Goal: Information Seeking & Learning: Learn about a topic

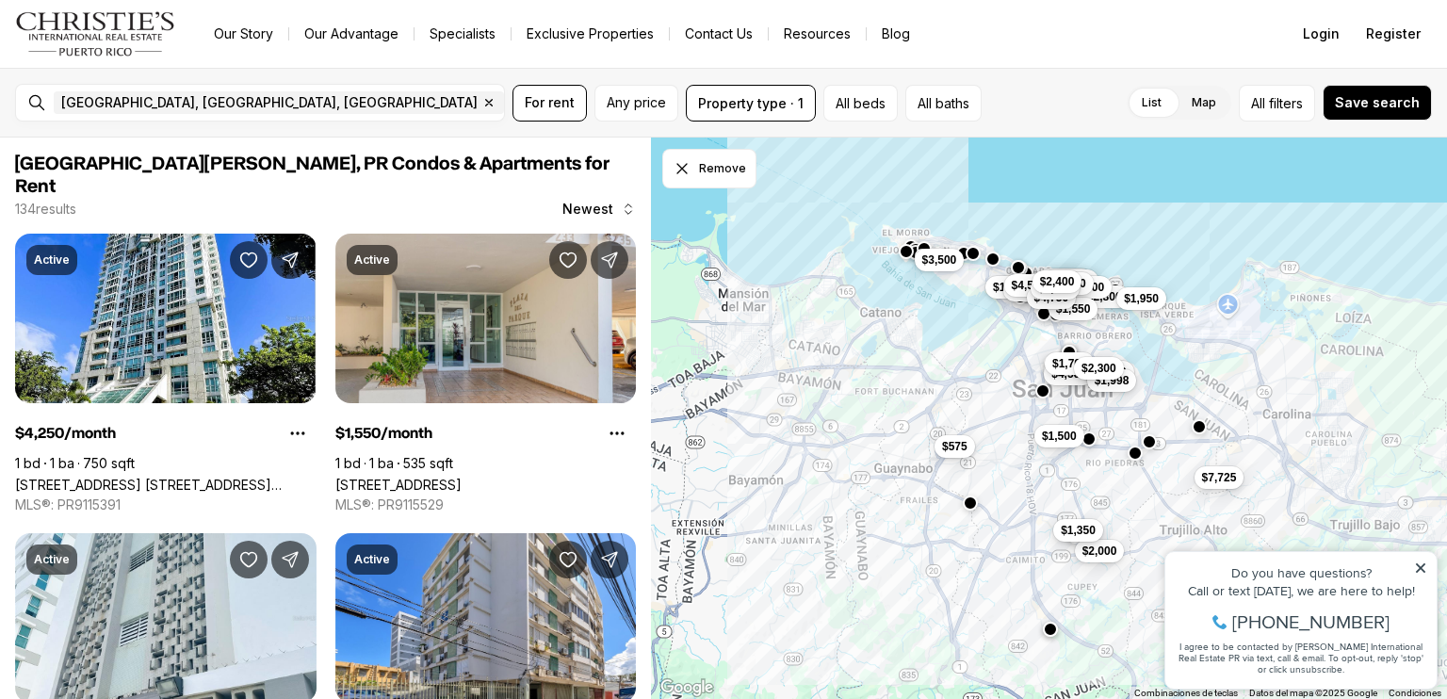
click at [1062, 528] on span "$1,350" at bounding box center [1078, 530] width 35 height 15
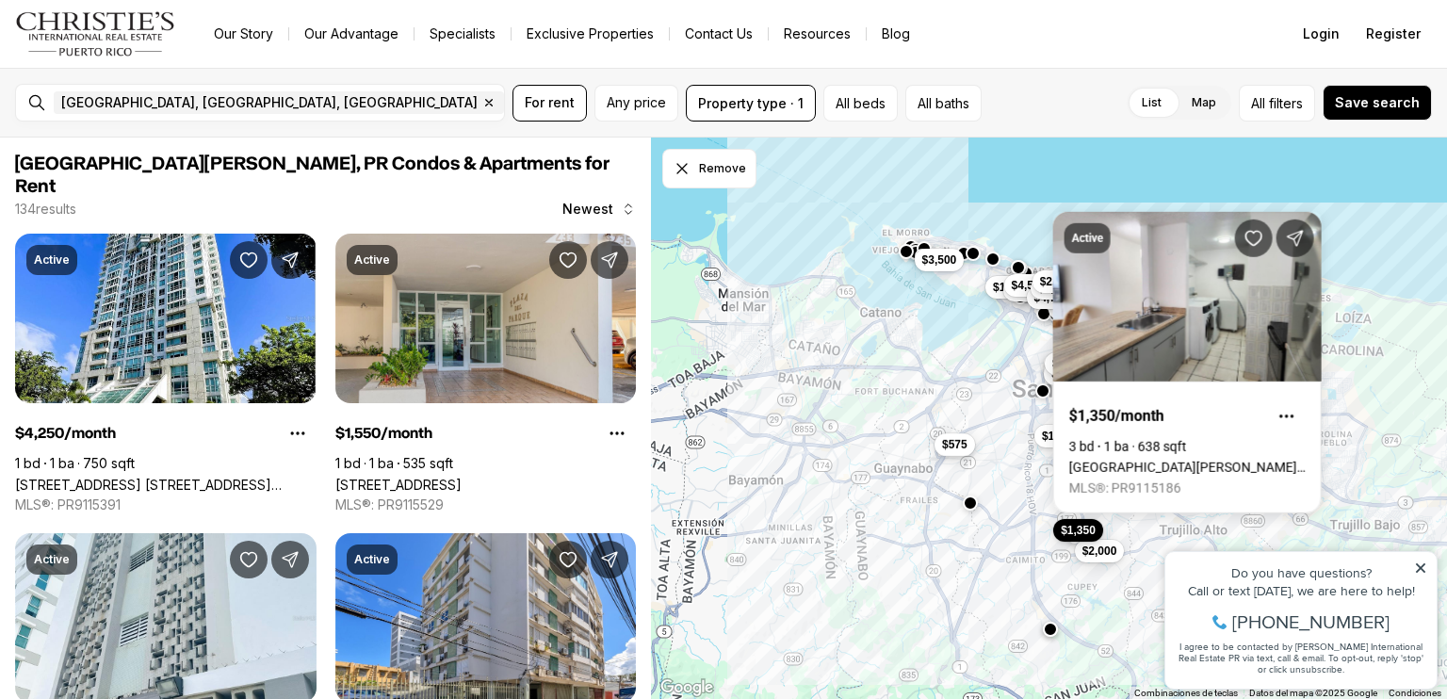
click at [952, 449] on span "$575" at bounding box center [954, 444] width 25 height 15
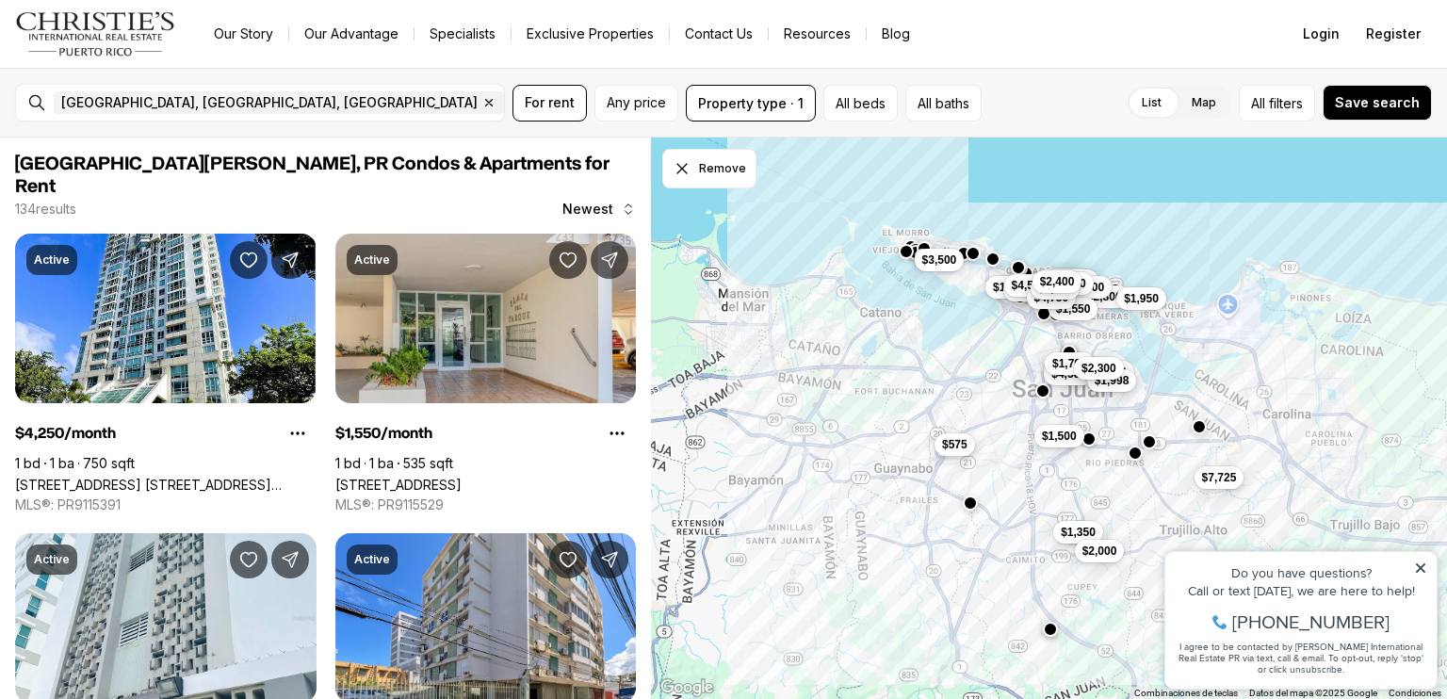
click at [954, 444] on span "$575" at bounding box center [954, 444] width 25 height 15
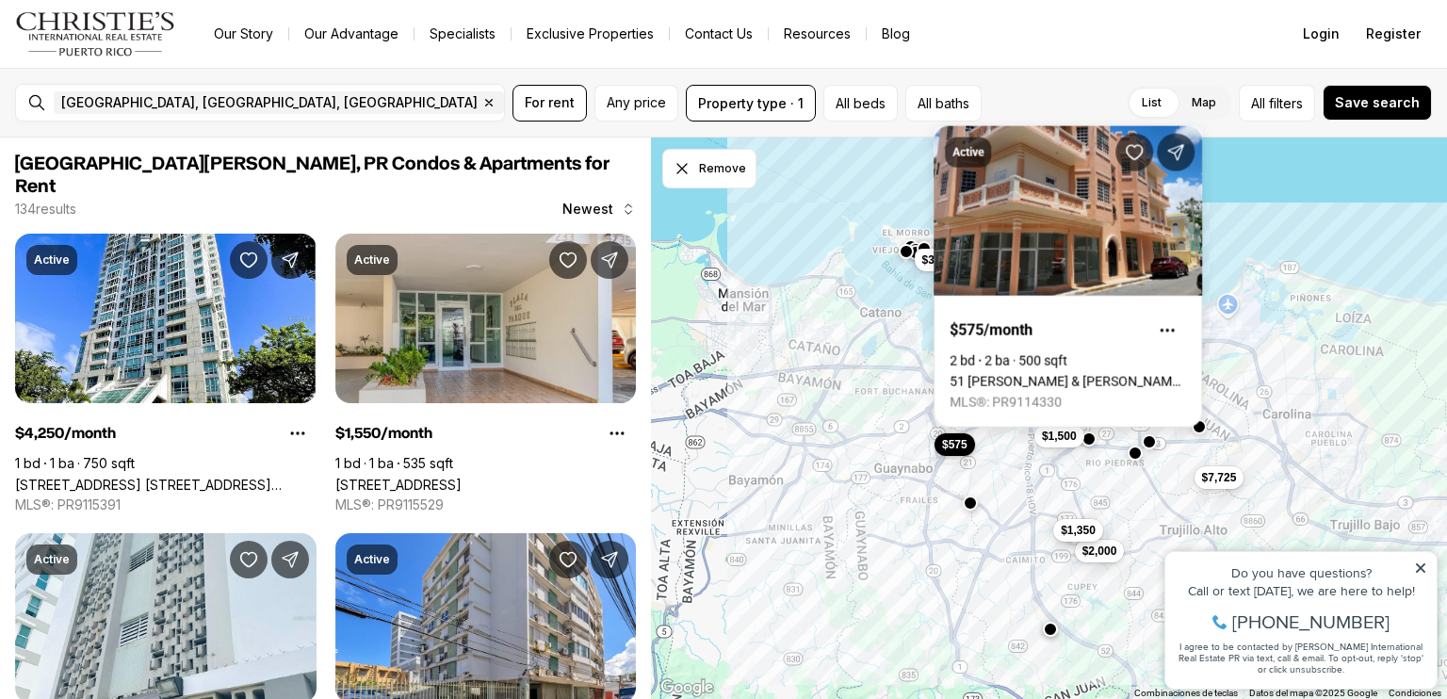
click at [1070, 525] on span "$1,350" at bounding box center [1078, 530] width 35 height 15
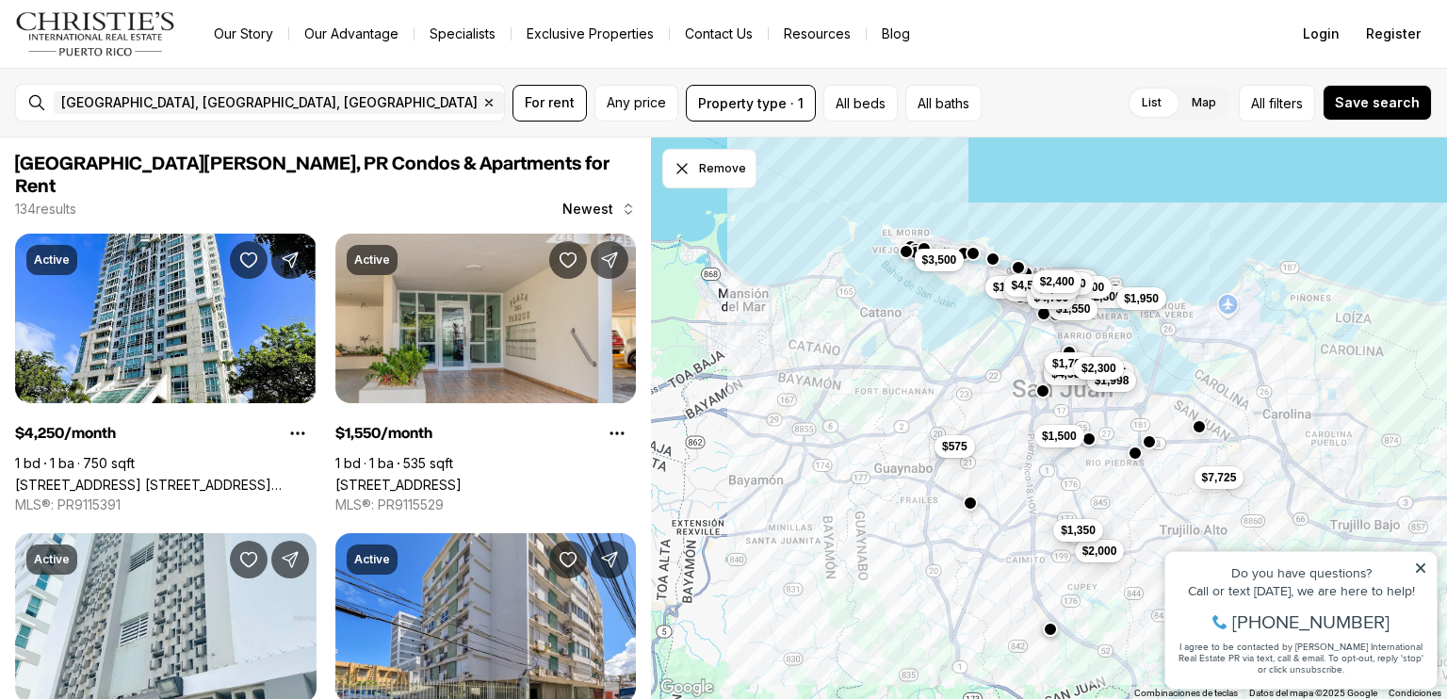
click at [1063, 526] on span "$1,350" at bounding box center [1078, 530] width 35 height 15
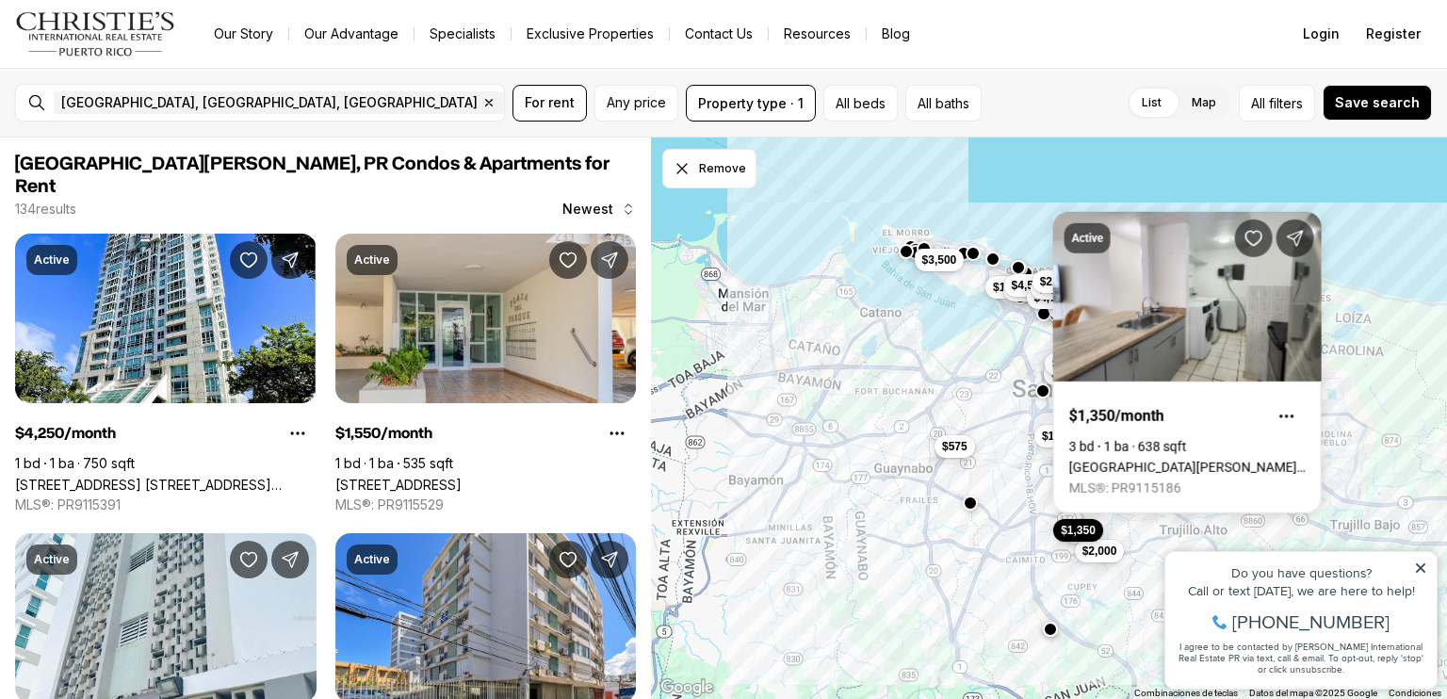
click at [1030, 122] on div "[GEOGRAPHIC_DATA], [GEOGRAPHIC_DATA], [GEOGRAPHIC_DATA] Remove [GEOGRAPHIC_DATA…" at bounding box center [723, 103] width 1447 height 70
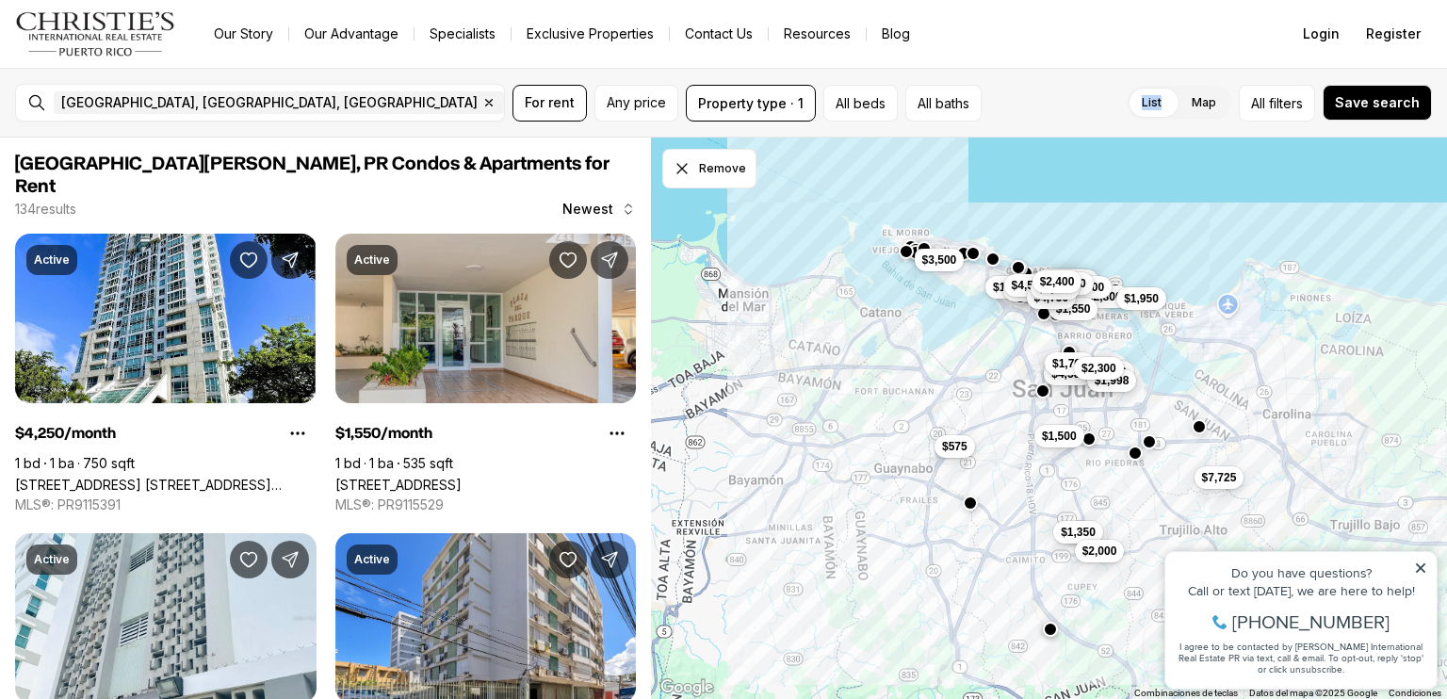
drag, startPoint x: 1030, startPoint y: 122, endPoint x: 1014, endPoint y: 118, distance: 16.5
click at [1014, 118] on div "List Map List Map All filters Save search" at bounding box center [1210, 103] width 443 height 37
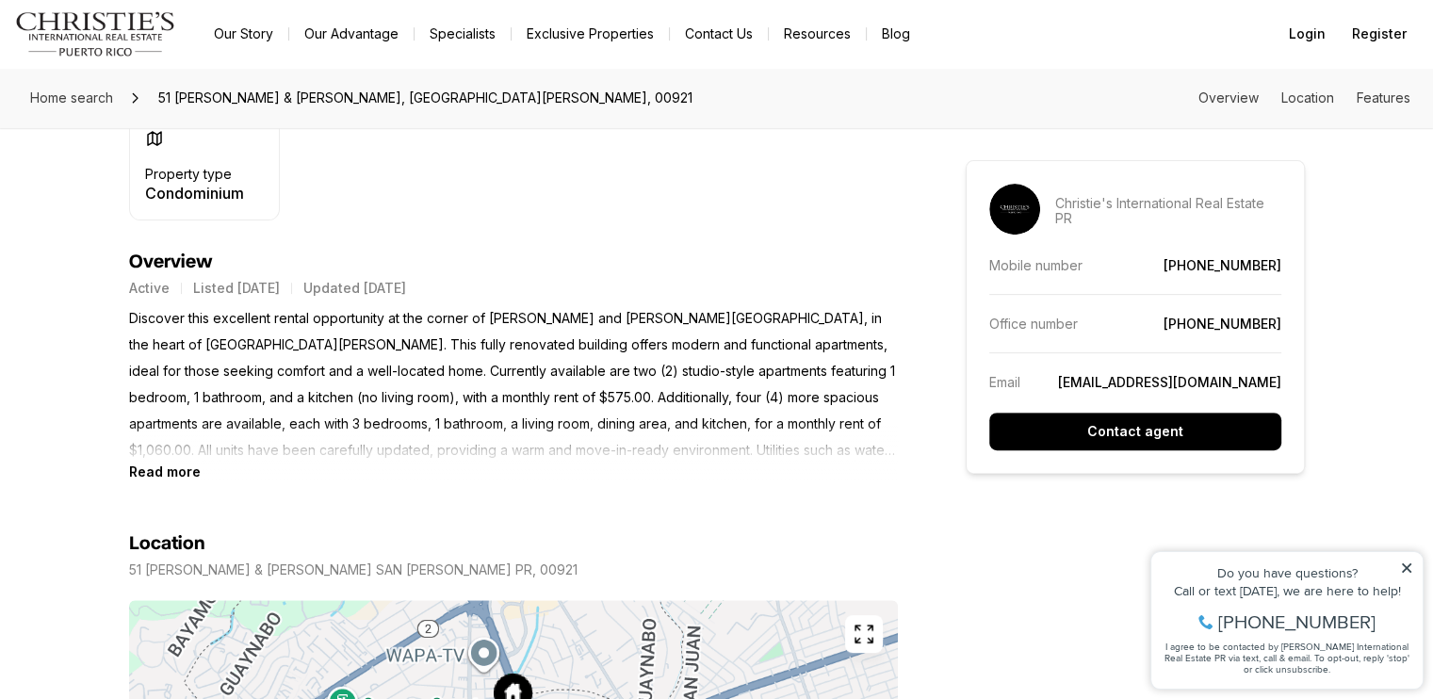
scroll to position [754, 0]
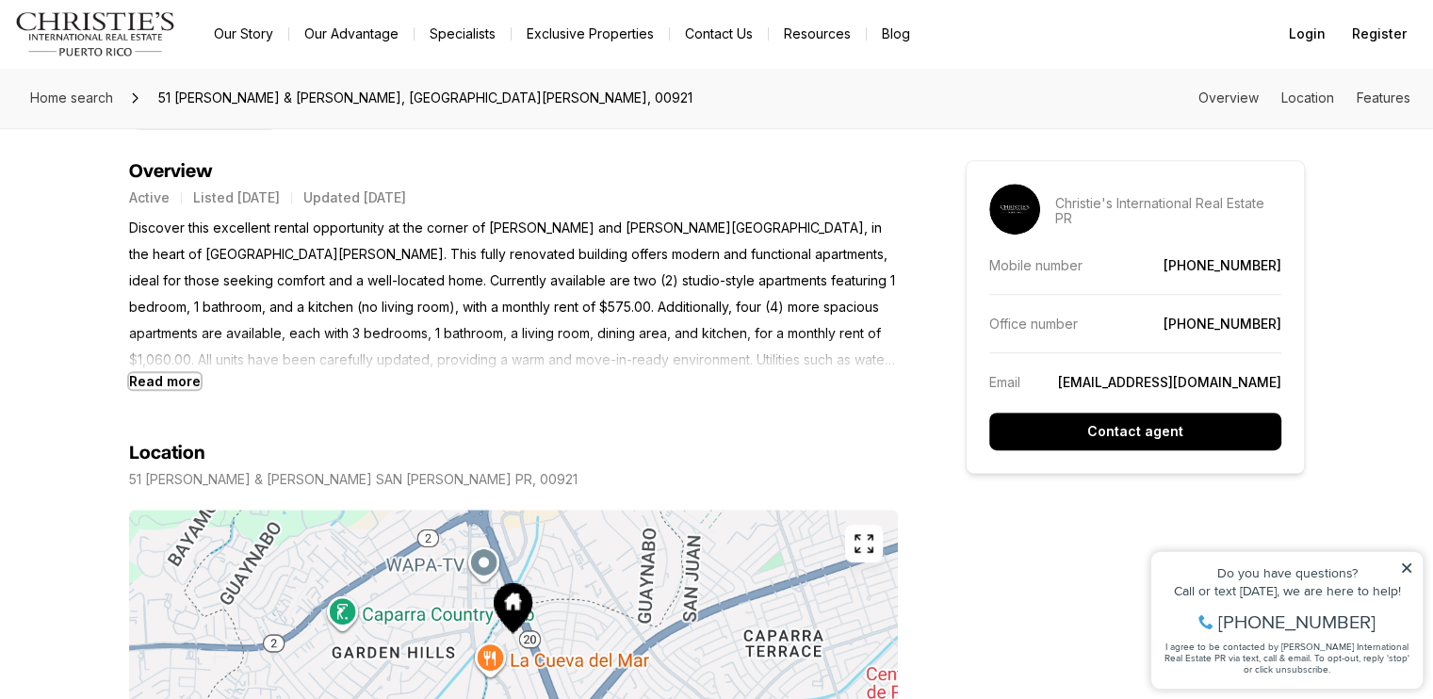
click at [164, 377] on b "Read more" at bounding box center [165, 381] width 72 height 16
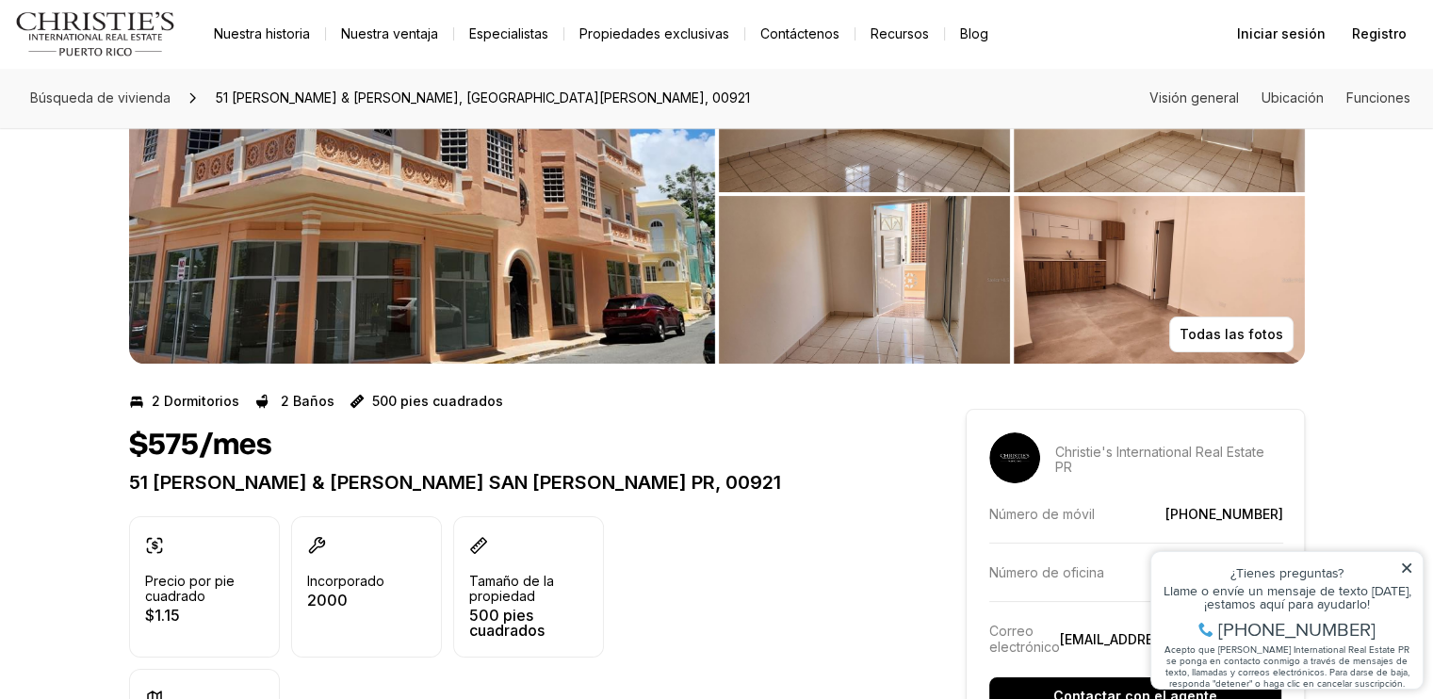
scroll to position [0, 0]
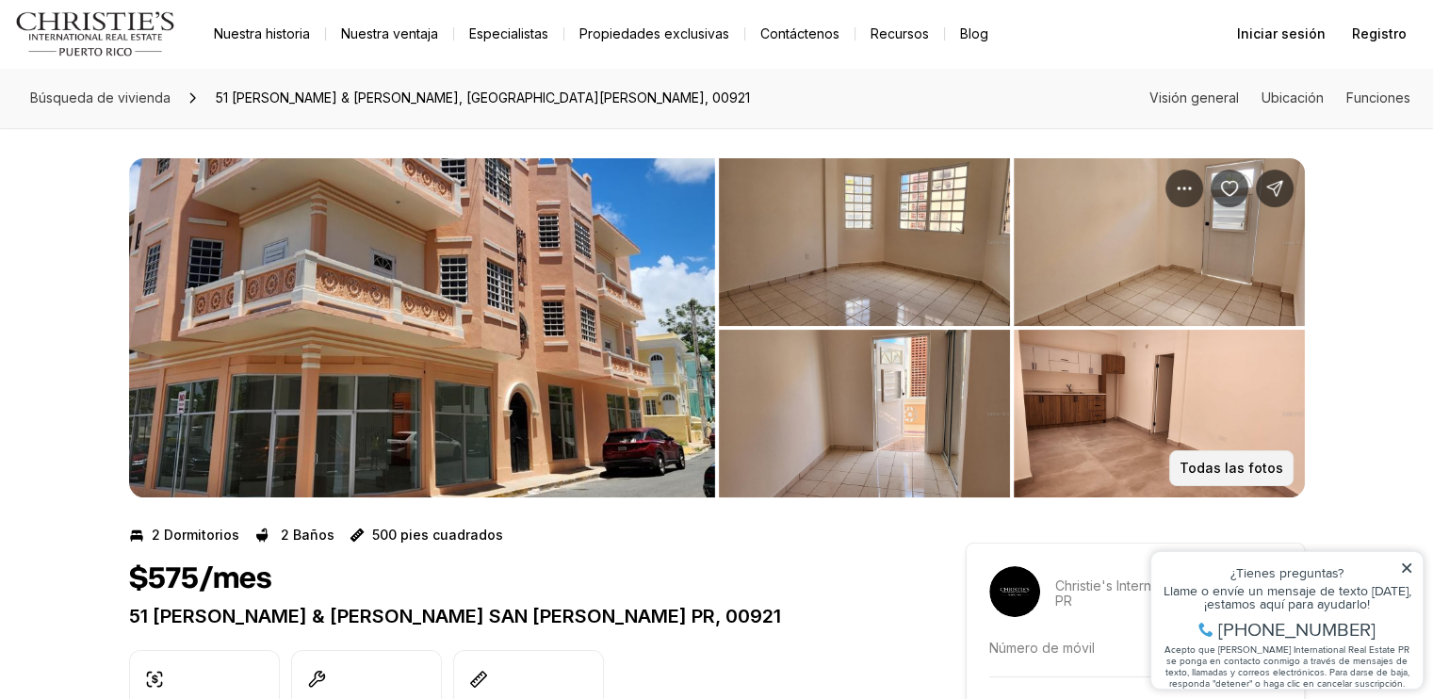
click at [1229, 471] on p "Todas las fotos" at bounding box center [1231, 468] width 104 height 15
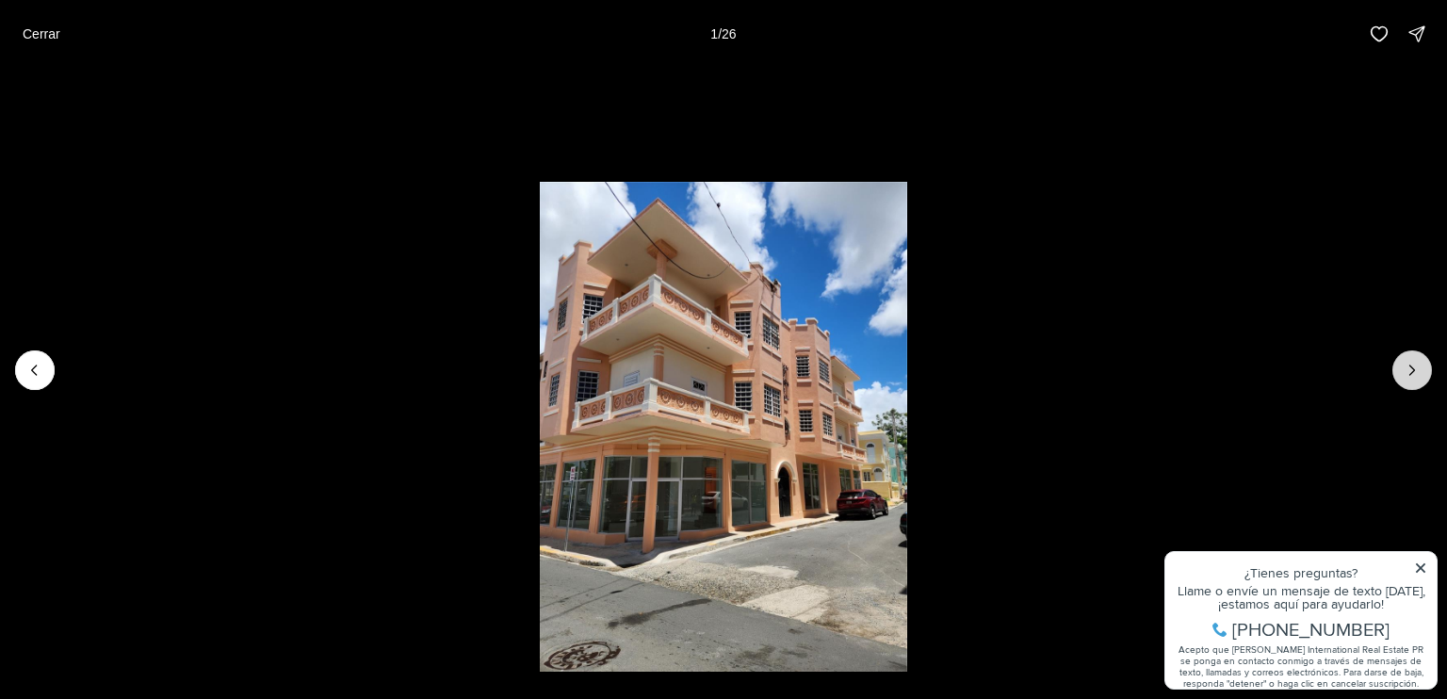
click at [1396, 367] on button "Siguiente diapositiva" at bounding box center [1412, 370] width 40 height 40
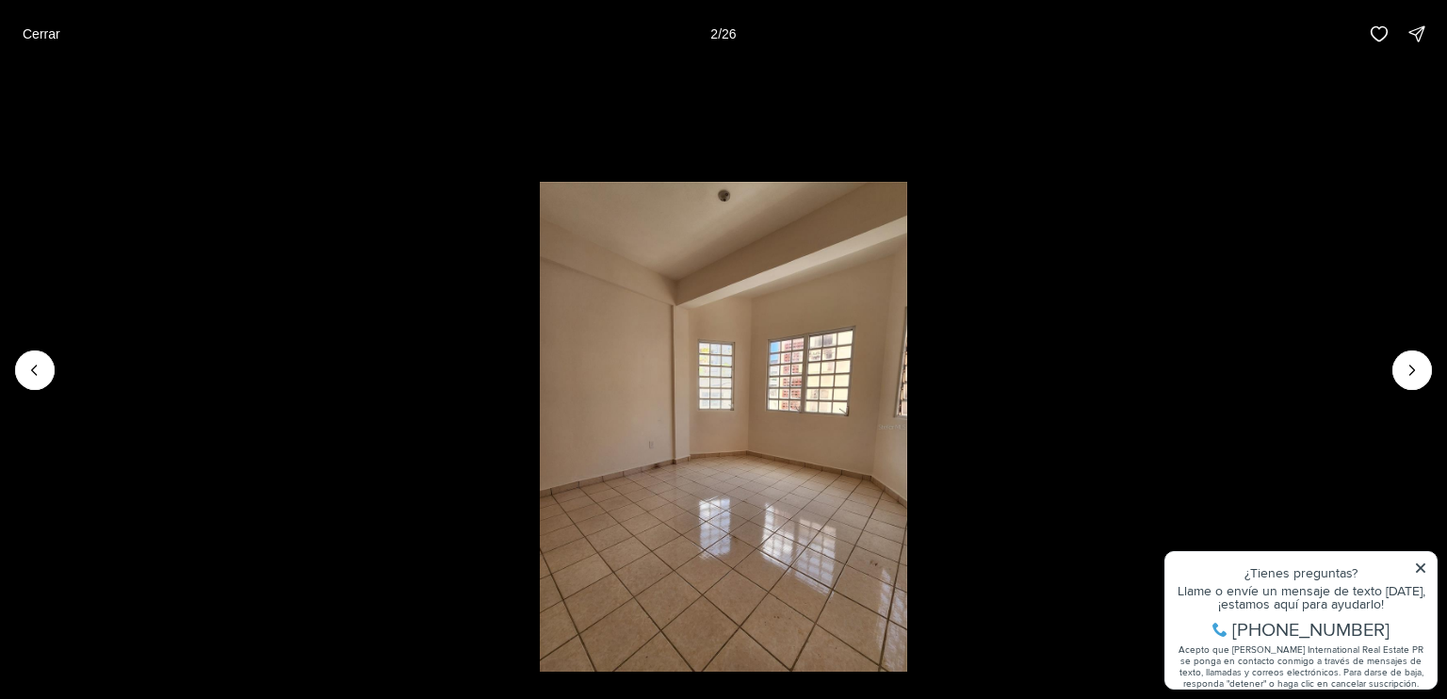
click at [1391, 366] on li "2 de 26" at bounding box center [723, 370] width 1447 height 605
click at [1406, 364] on icon "Next slide" at bounding box center [1412, 370] width 19 height 19
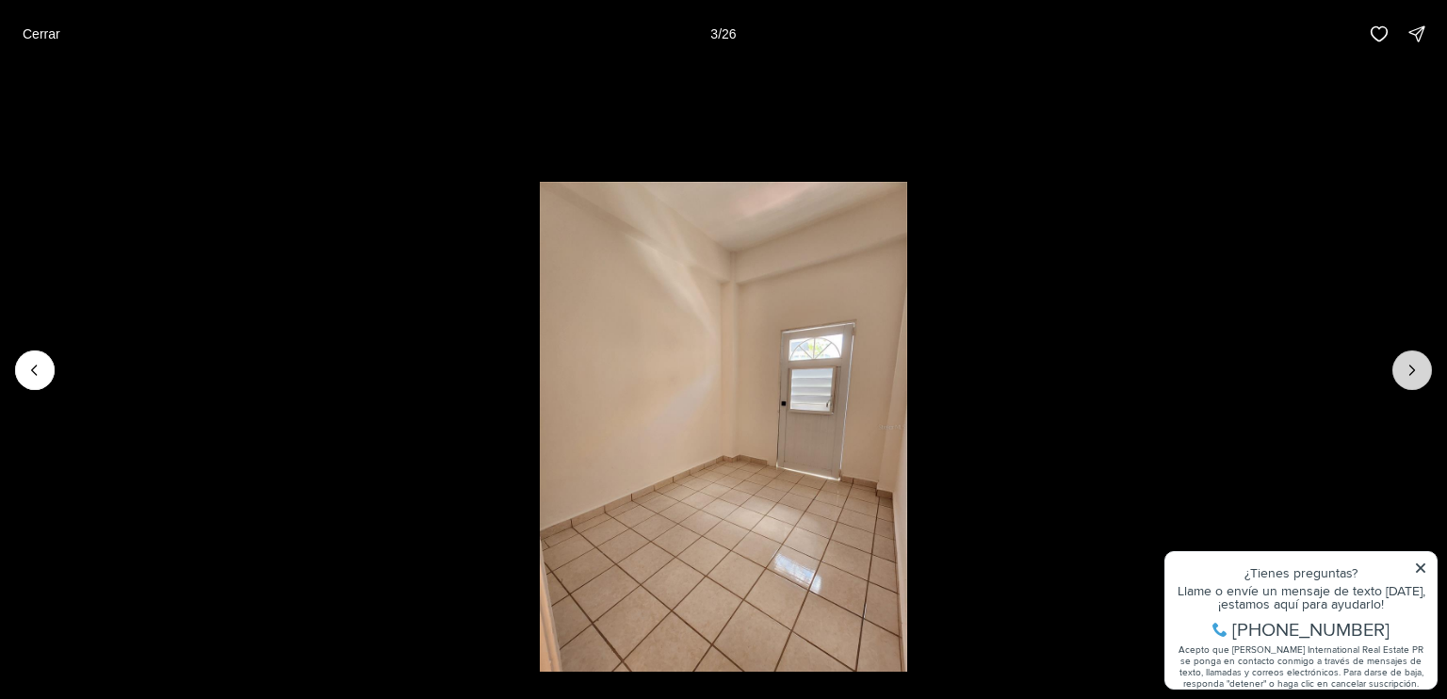
click at [1406, 364] on icon "Next slide" at bounding box center [1412, 370] width 19 height 19
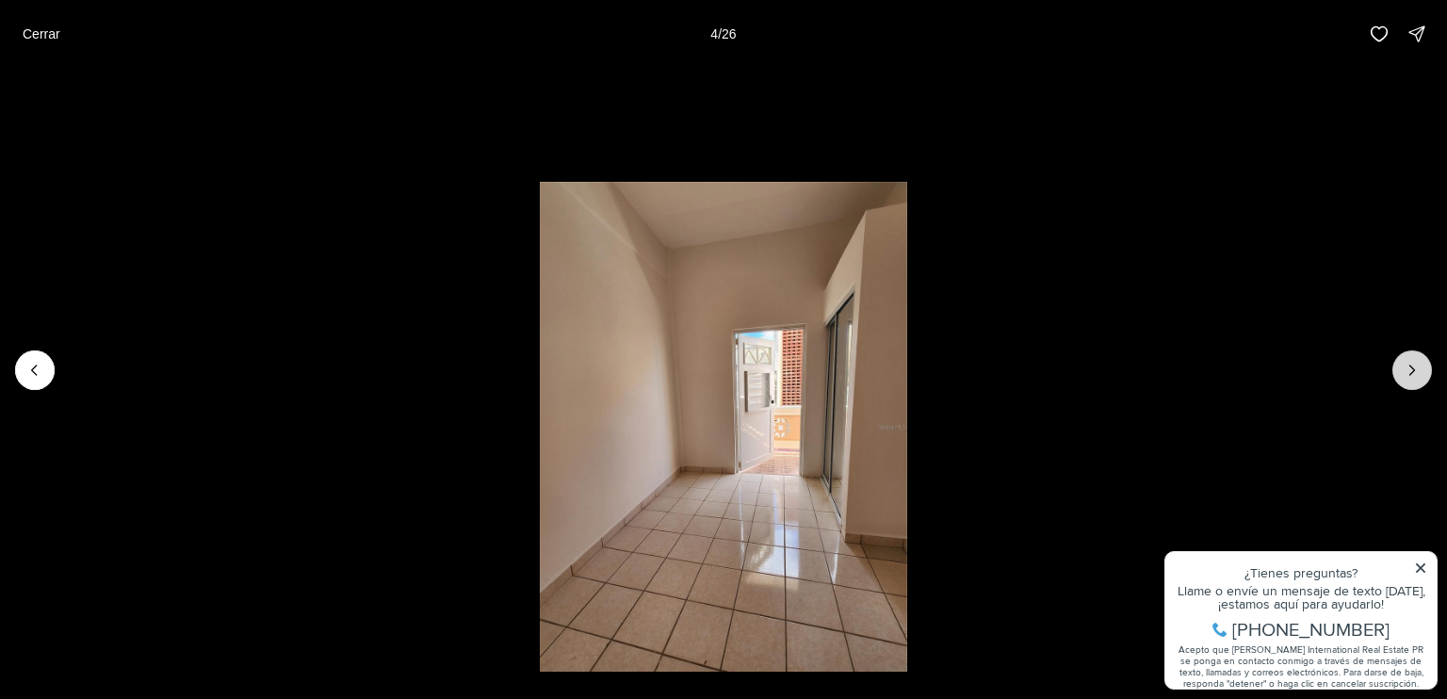
click at [1407, 364] on icon "Next slide" at bounding box center [1412, 370] width 19 height 19
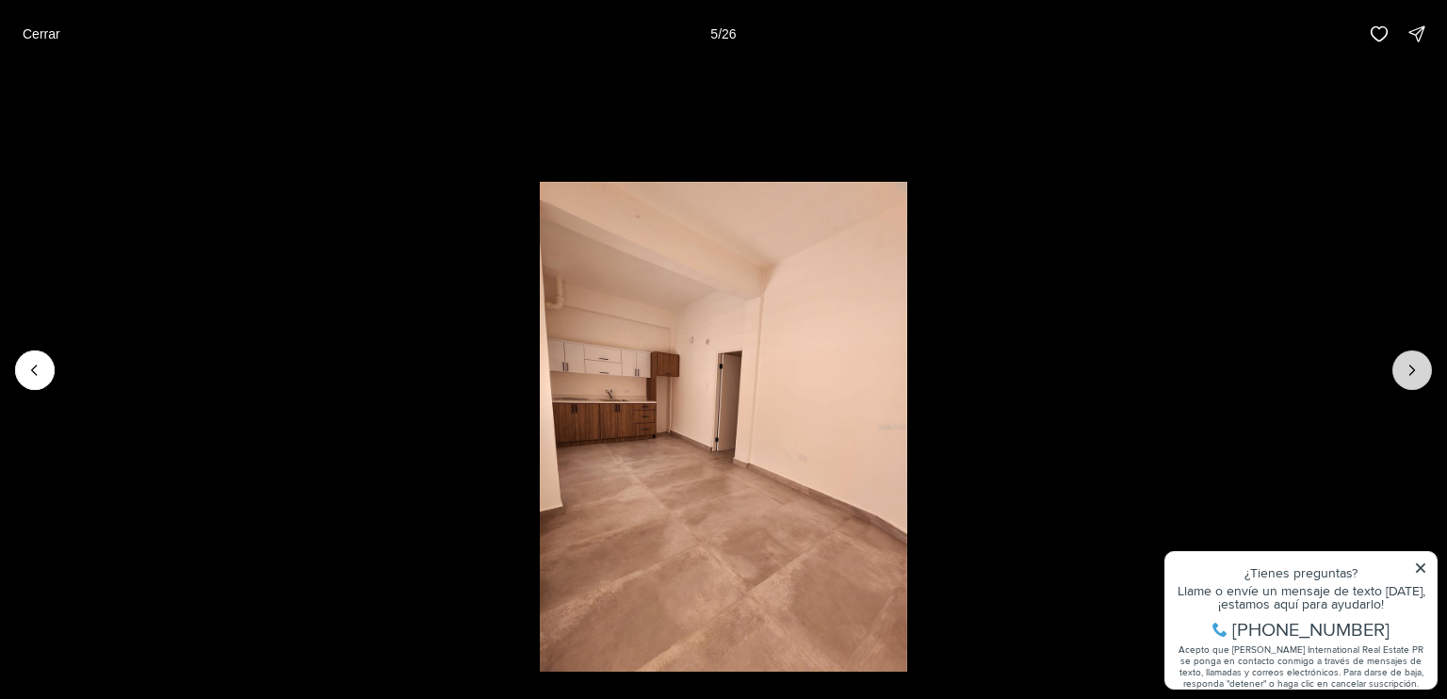
click at [1407, 363] on icon "Next slide" at bounding box center [1412, 370] width 19 height 19
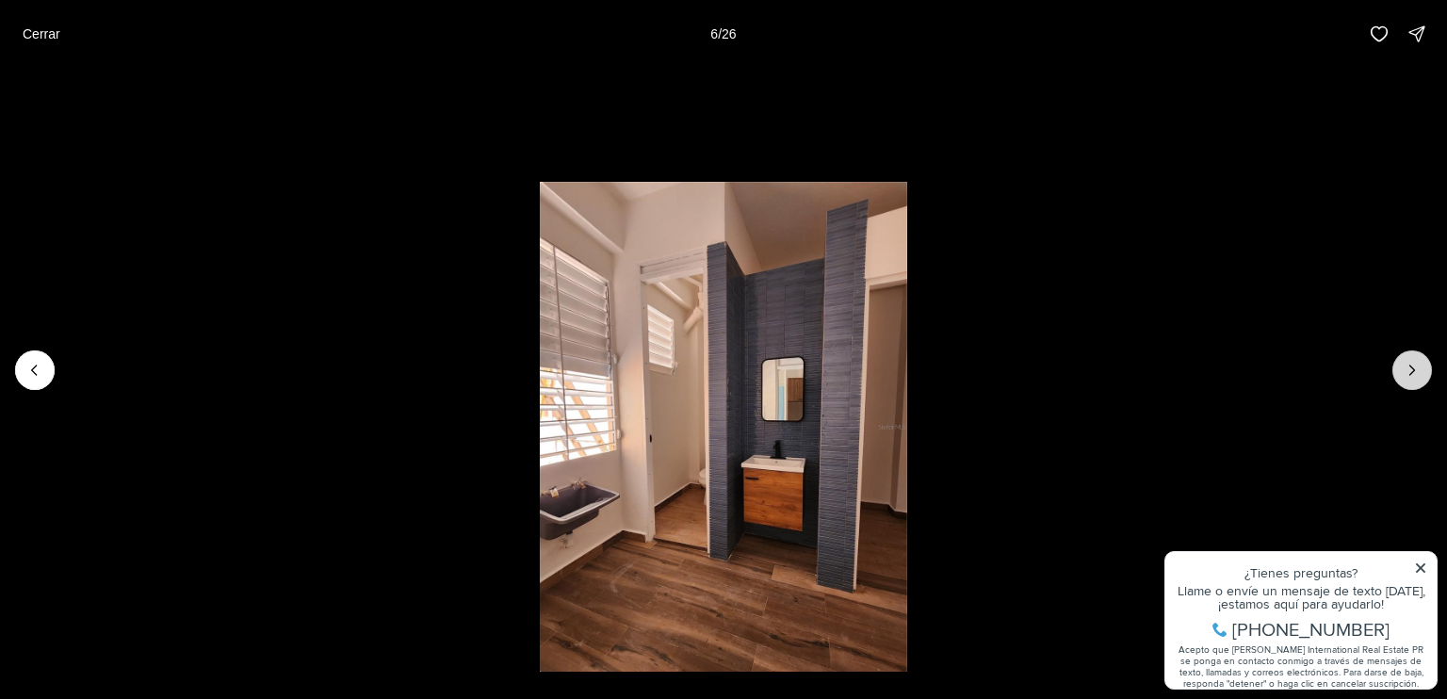
click at [1407, 363] on icon "Next slide" at bounding box center [1412, 370] width 19 height 19
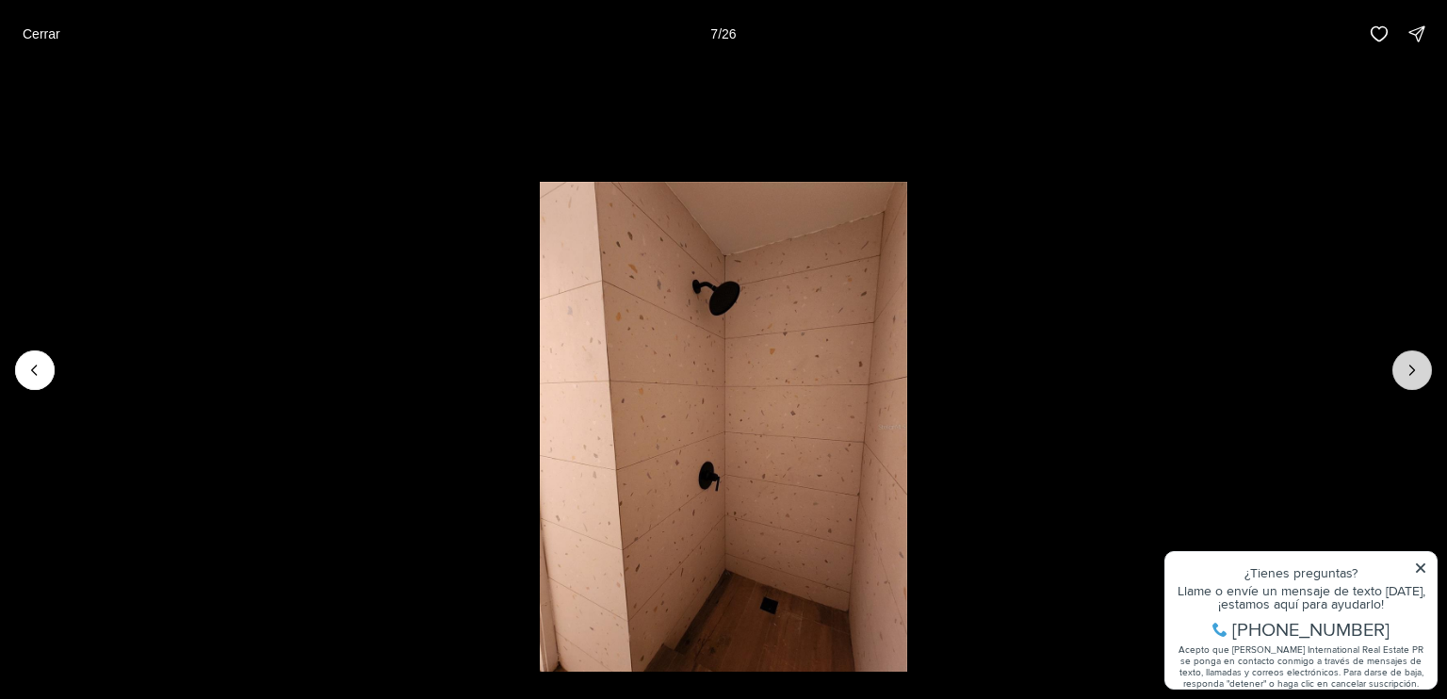
click at [1407, 363] on icon "Next slide" at bounding box center [1412, 370] width 19 height 19
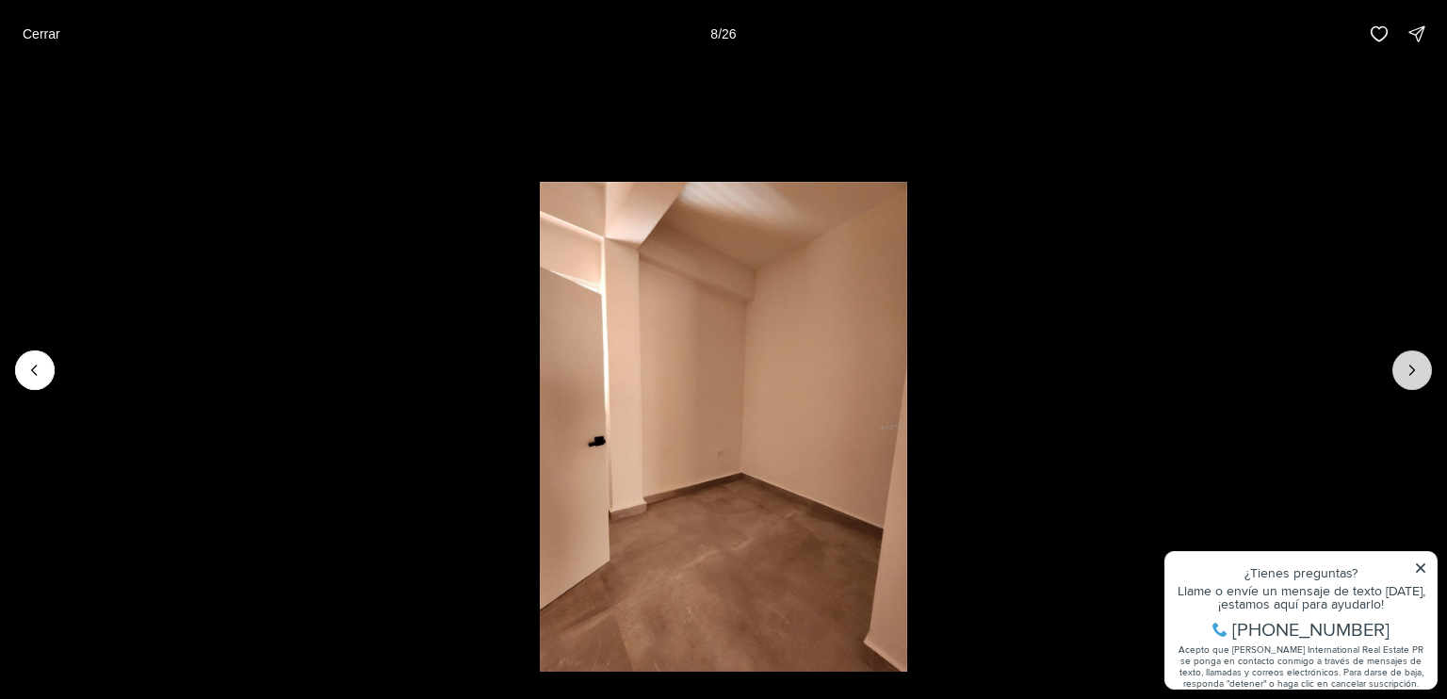
click at [1407, 363] on icon "Next slide" at bounding box center [1412, 370] width 19 height 19
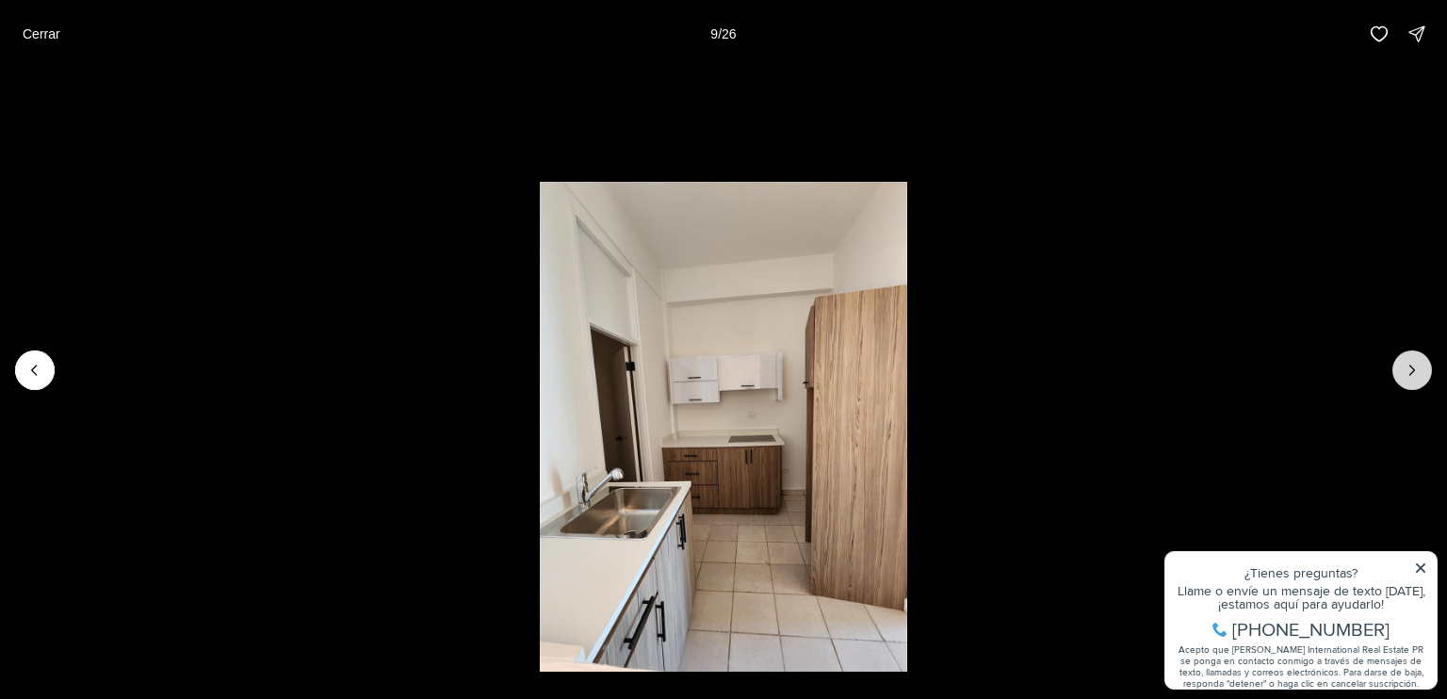
click at [1407, 363] on icon "Next slide" at bounding box center [1412, 370] width 19 height 19
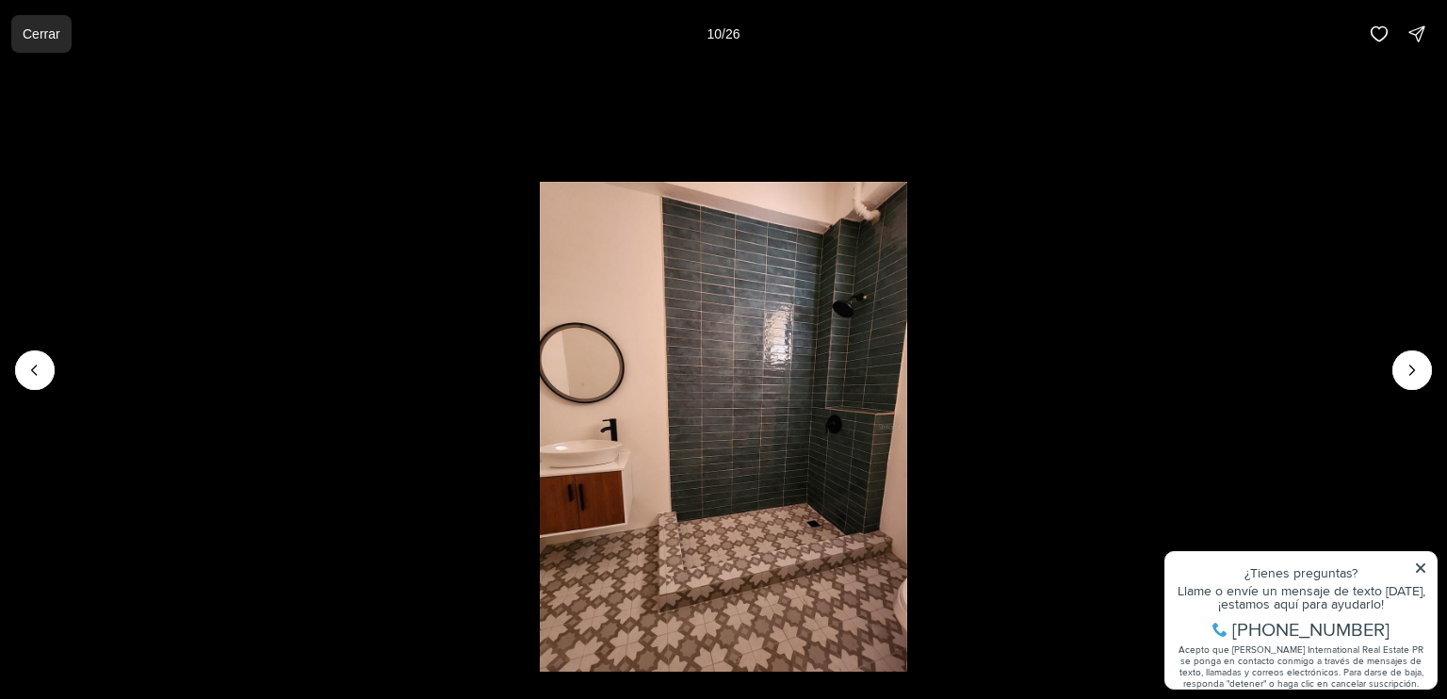
click at [37, 33] on p "Cerrar" at bounding box center [42, 33] width 38 height 15
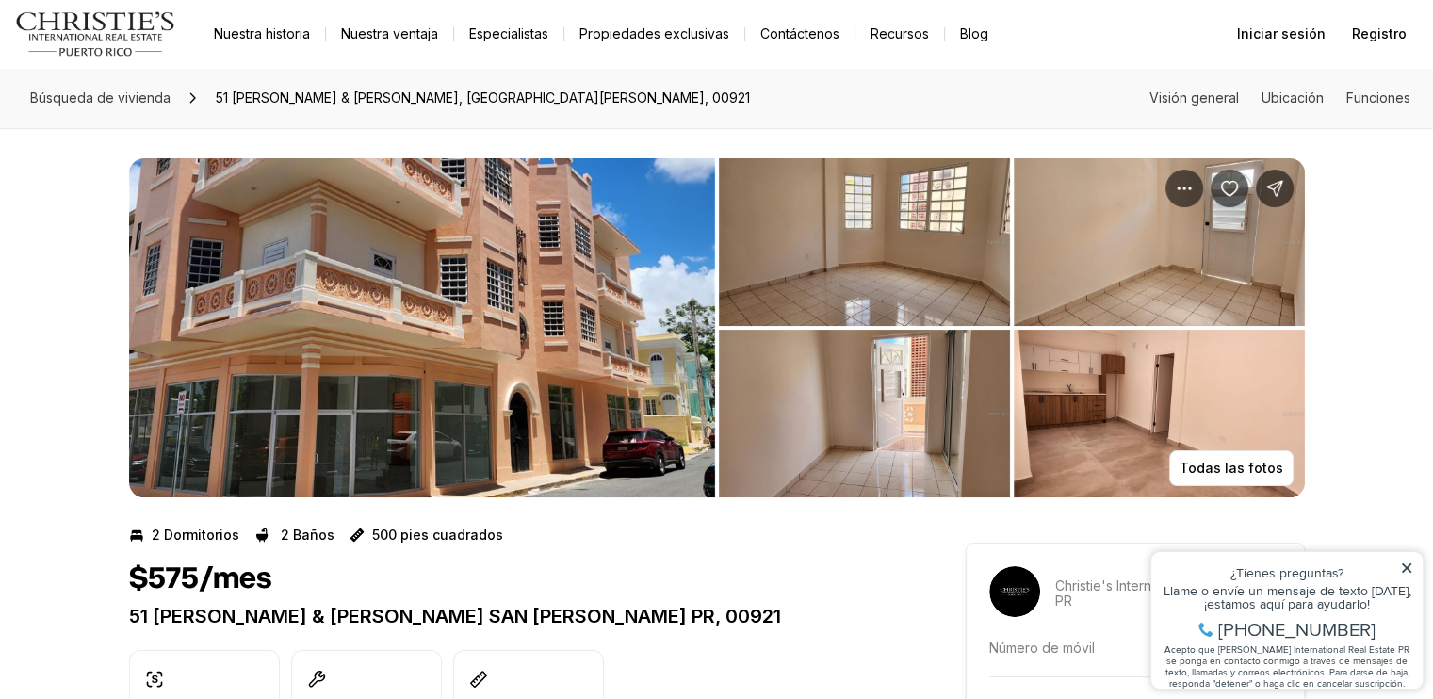
drag, startPoint x: 1249, startPoint y: 0, endPoint x: 807, endPoint y: 80, distance: 449.0
click at [807, 80] on div "Búsqueda de vivienda 51 PILAR & BRAUMBAUGH, SAN JUAN PR, 00921 Visión general U…" at bounding box center [716, 98] width 1433 height 60
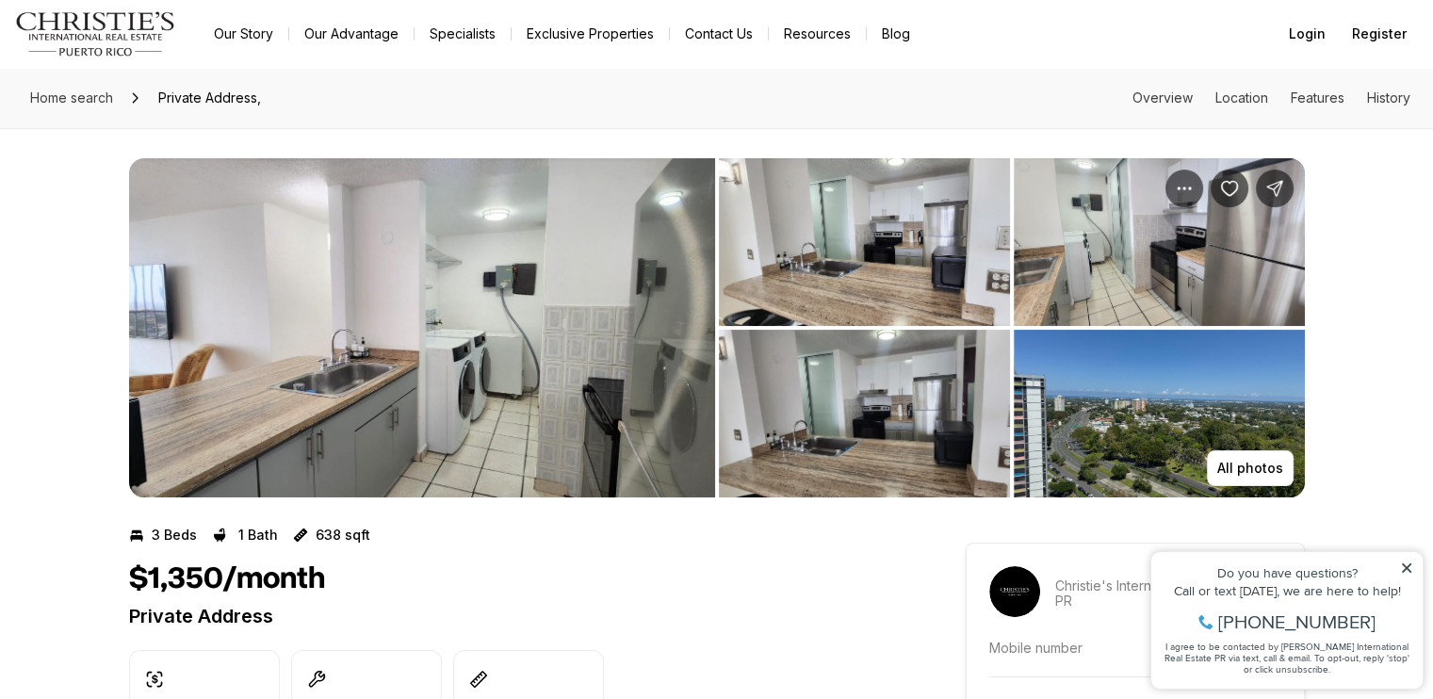
click at [47, 251] on div "All photos" at bounding box center [716, 312] width 1433 height 369
click at [416, 334] on img "View image gallery" at bounding box center [422, 327] width 586 height 339
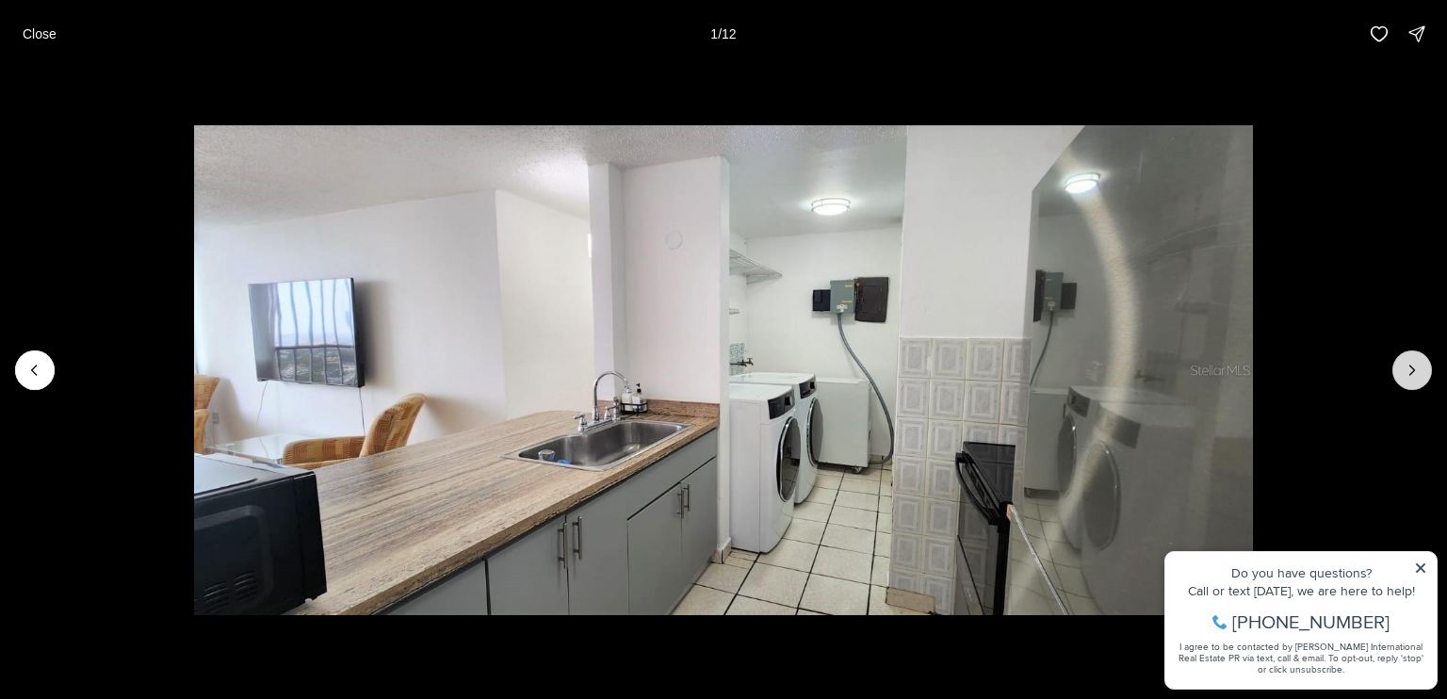
click at [1399, 375] on button "Next slide" at bounding box center [1412, 370] width 40 height 40
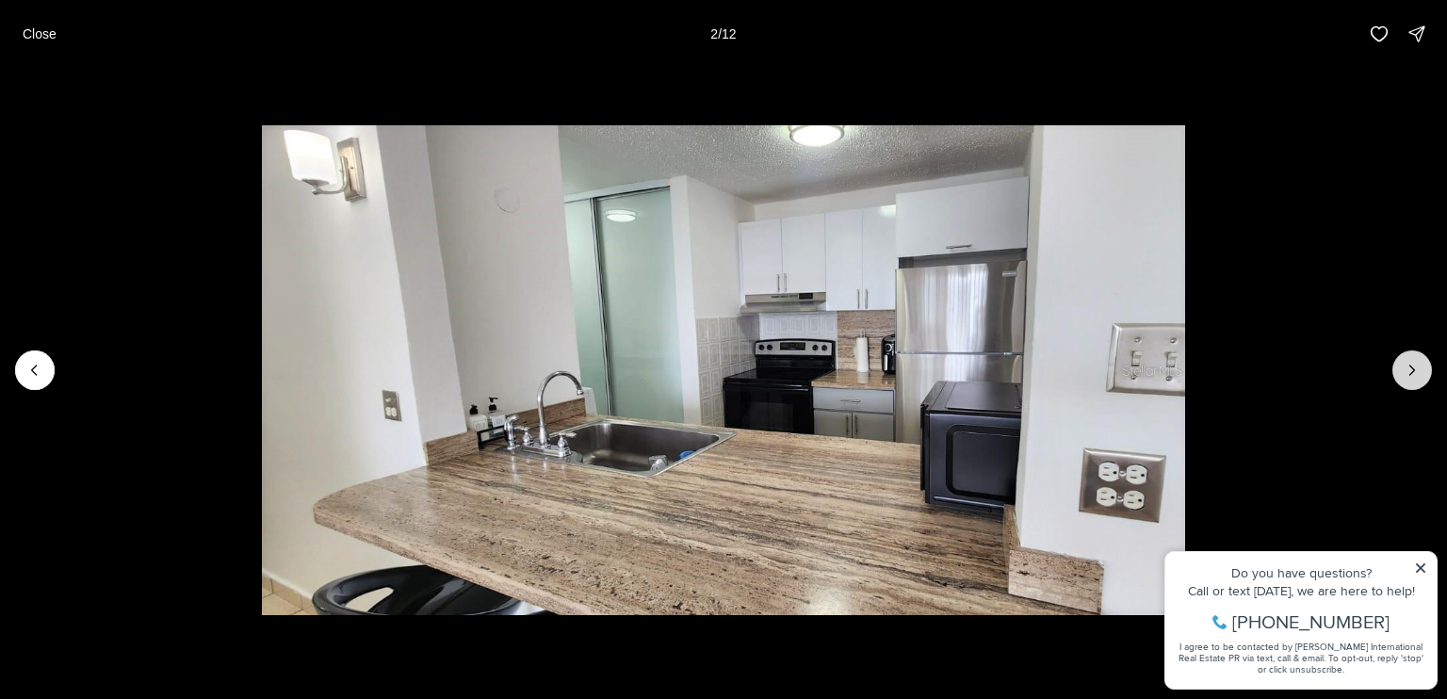
click at [1399, 375] on button "Next slide" at bounding box center [1412, 370] width 40 height 40
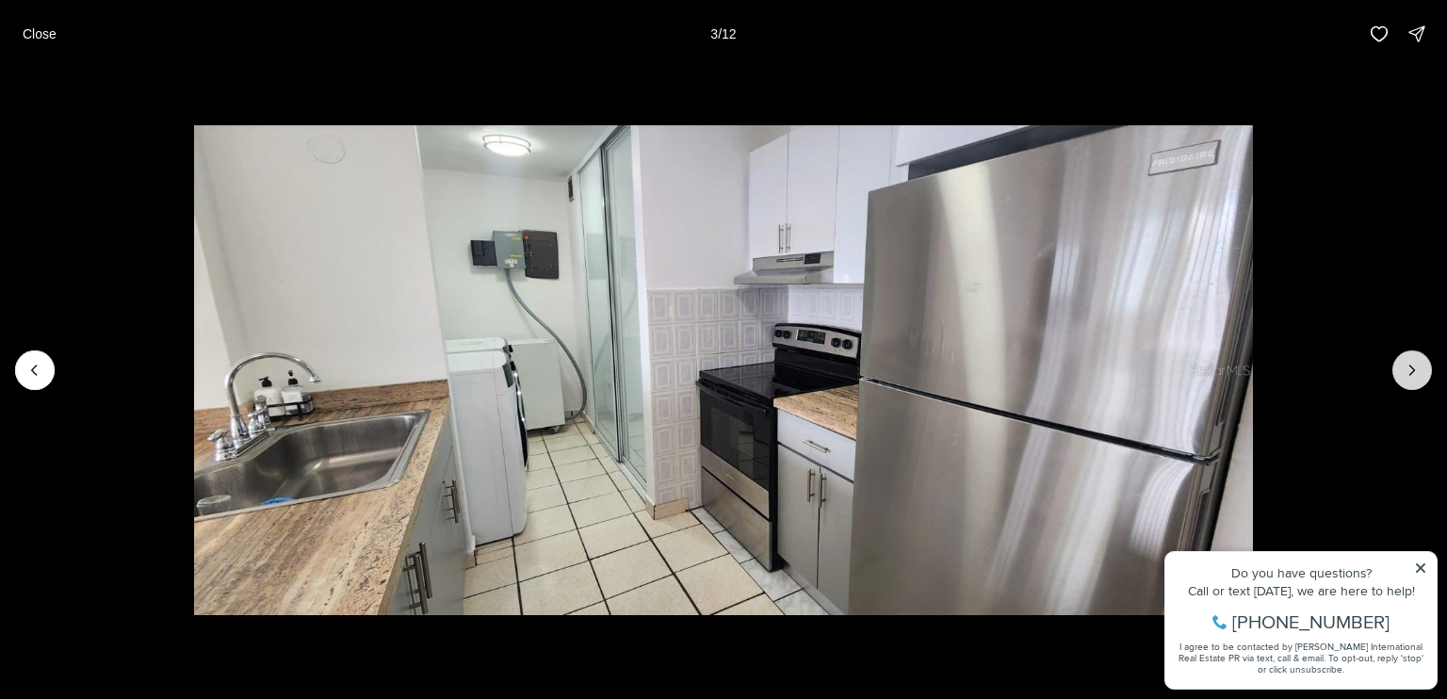
click at [1399, 375] on button "Next slide" at bounding box center [1412, 370] width 40 height 40
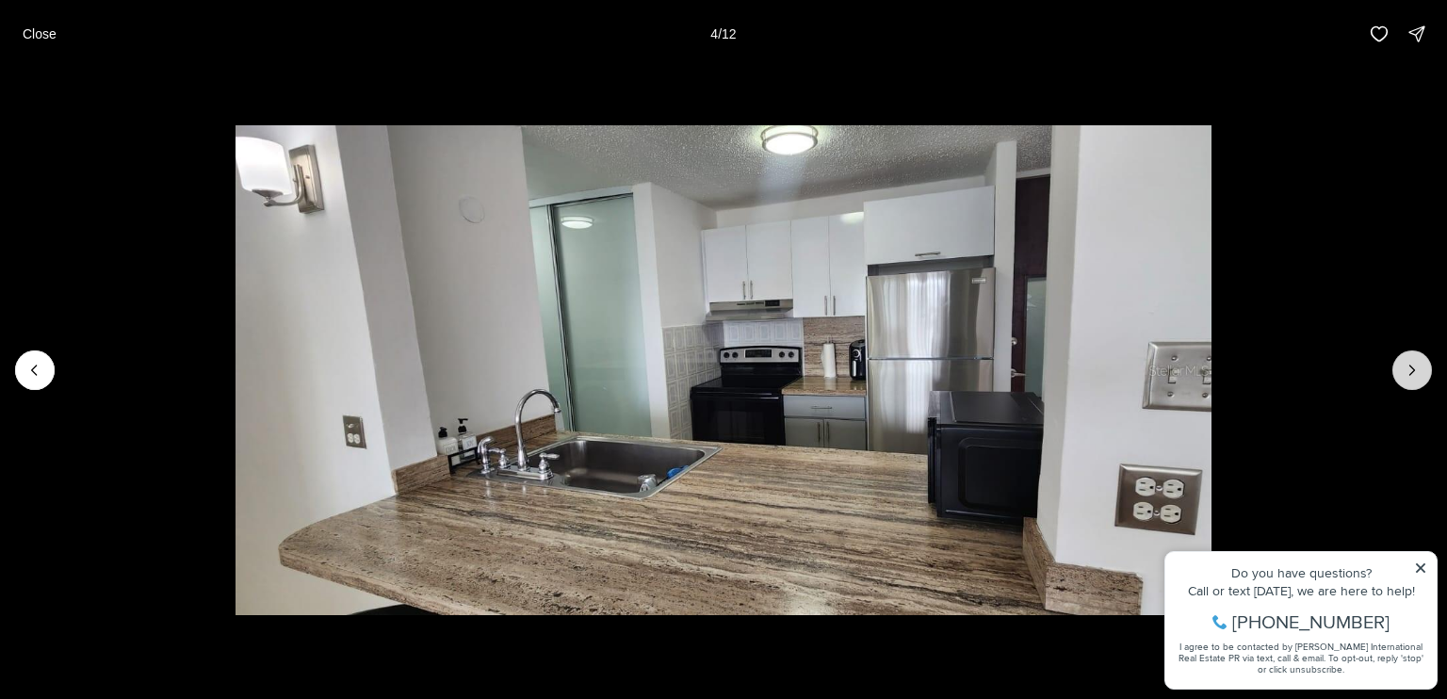
click at [1399, 375] on button "Next slide" at bounding box center [1412, 370] width 40 height 40
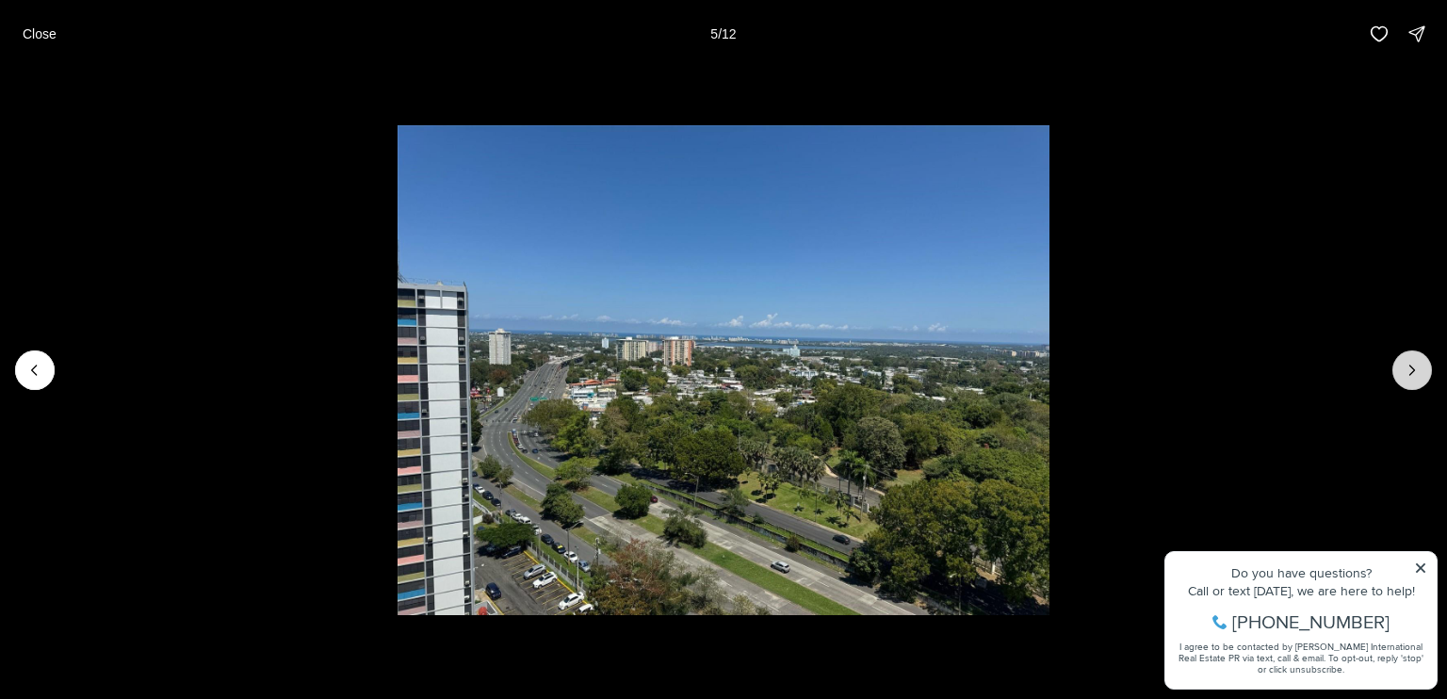
click at [1399, 375] on button "Next slide" at bounding box center [1412, 370] width 40 height 40
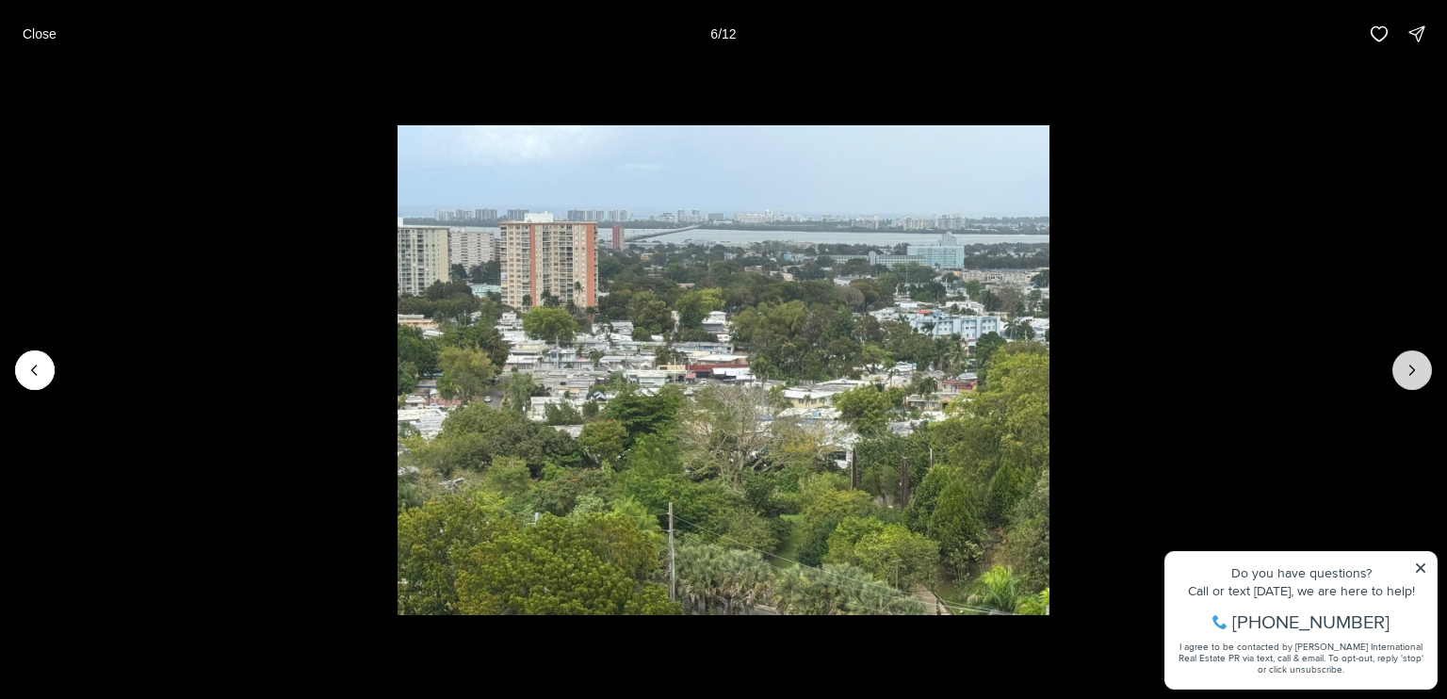
click at [1399, 375] on button "Next slide" at bounding box center [1412, 370] width 40 height 40
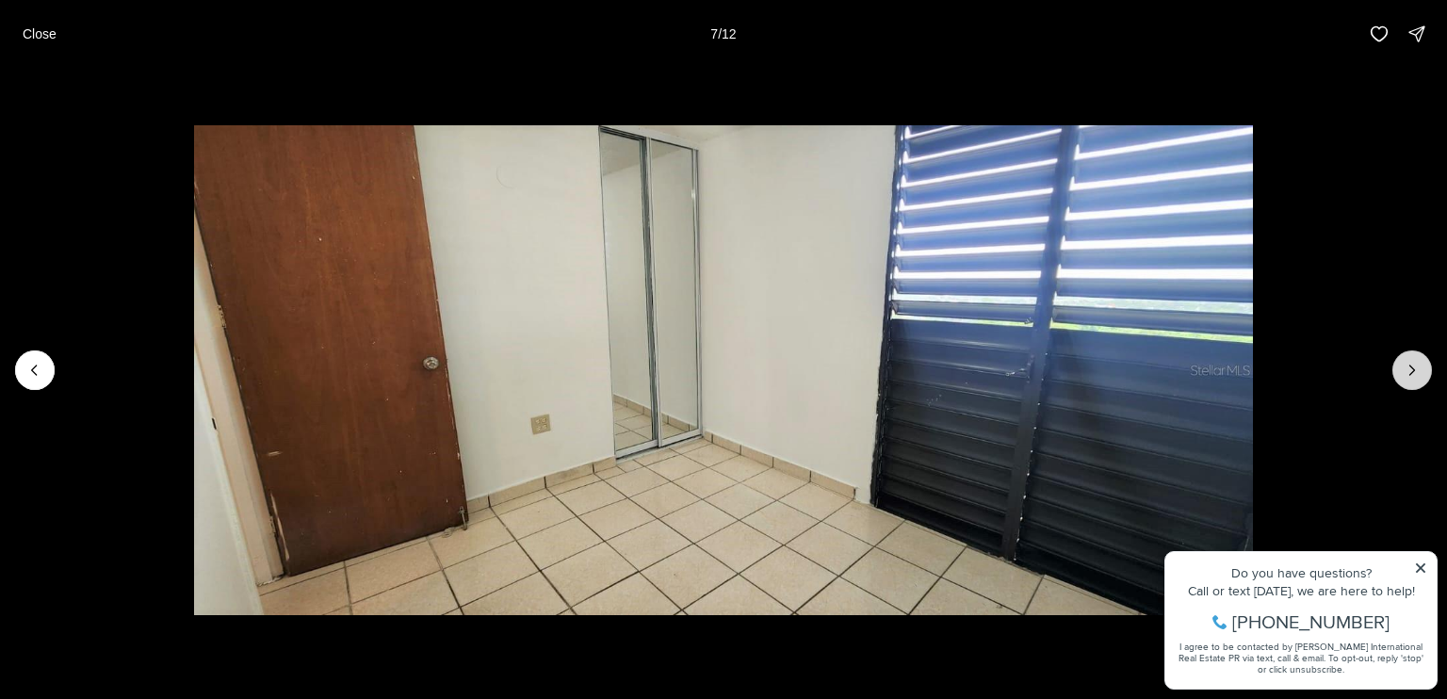
click at [1399, 375] on button "Next slide" at bounding box center [1412, 370] width 40 height 40
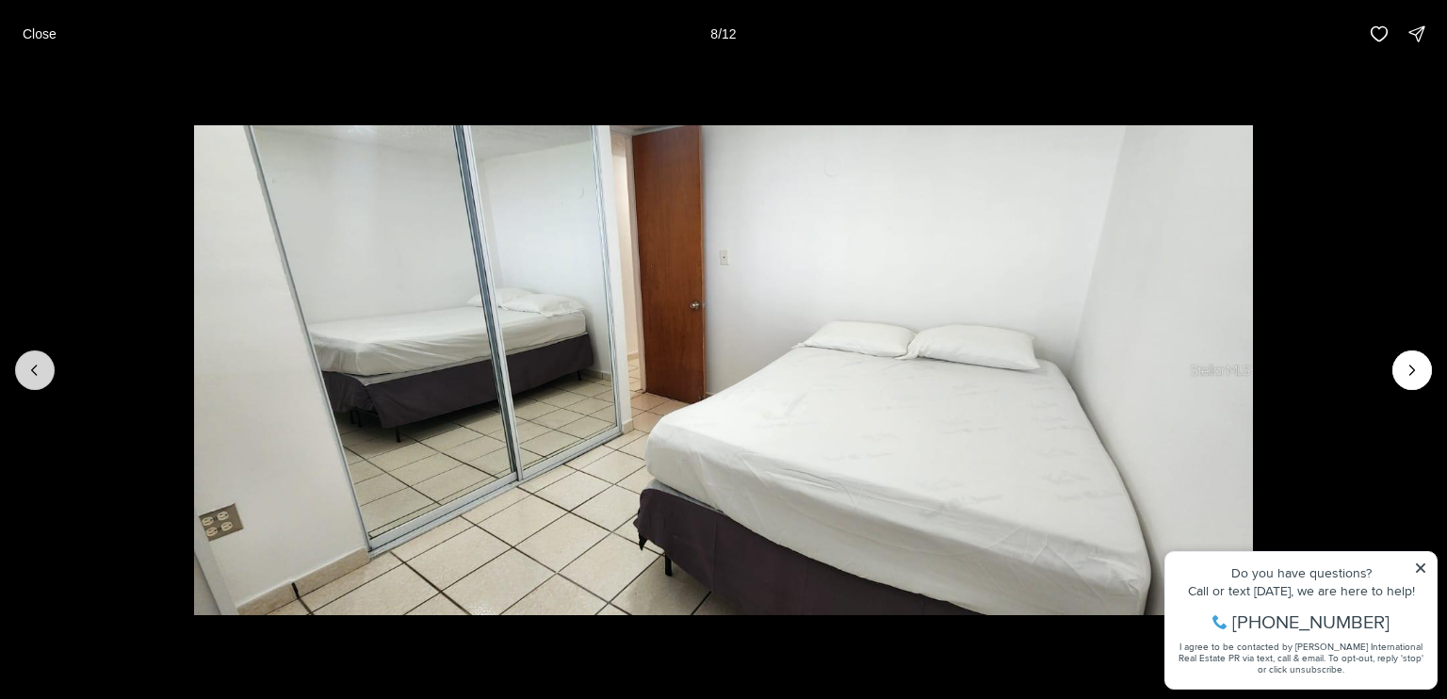
click at [41, 371] on icon "Previous slide" at bounding box center [34, 370] width 19 height 19
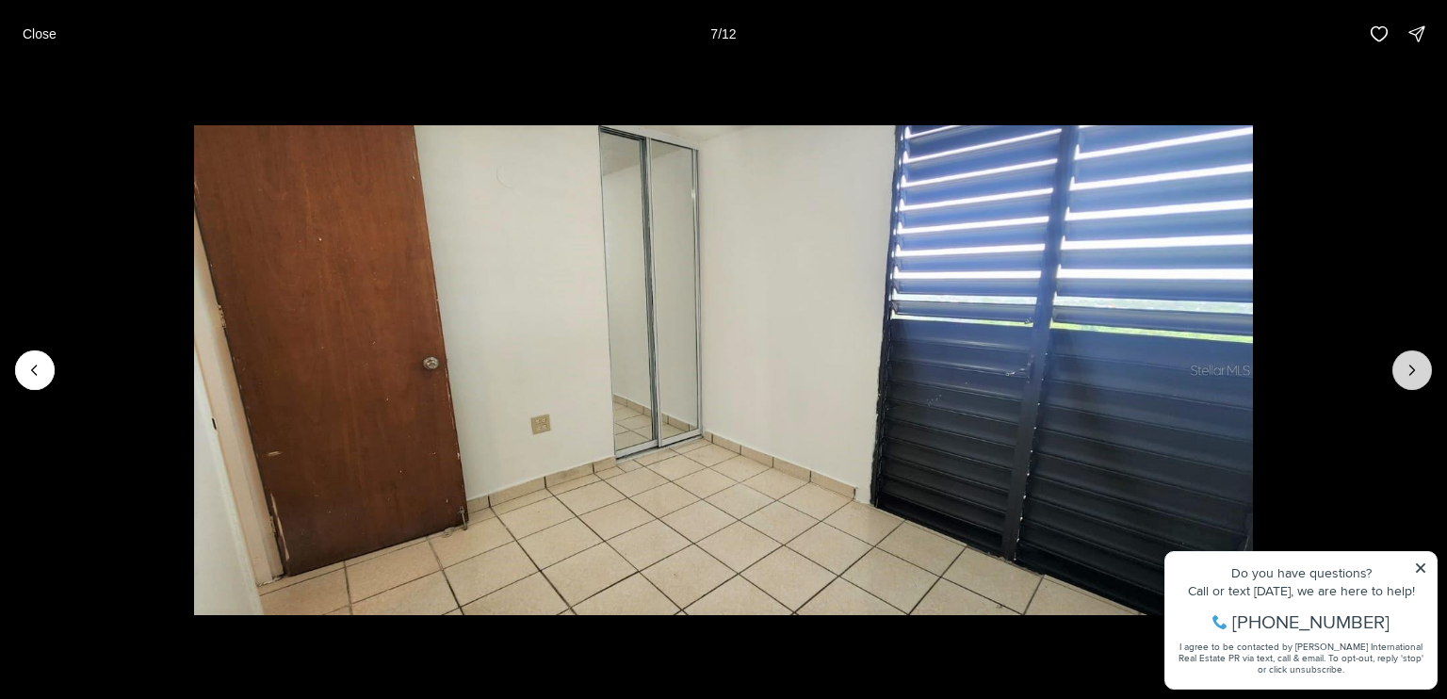
click at [1404, 377] on icon "Next slide" at bounding box center [1412, 370] width 19 height 19
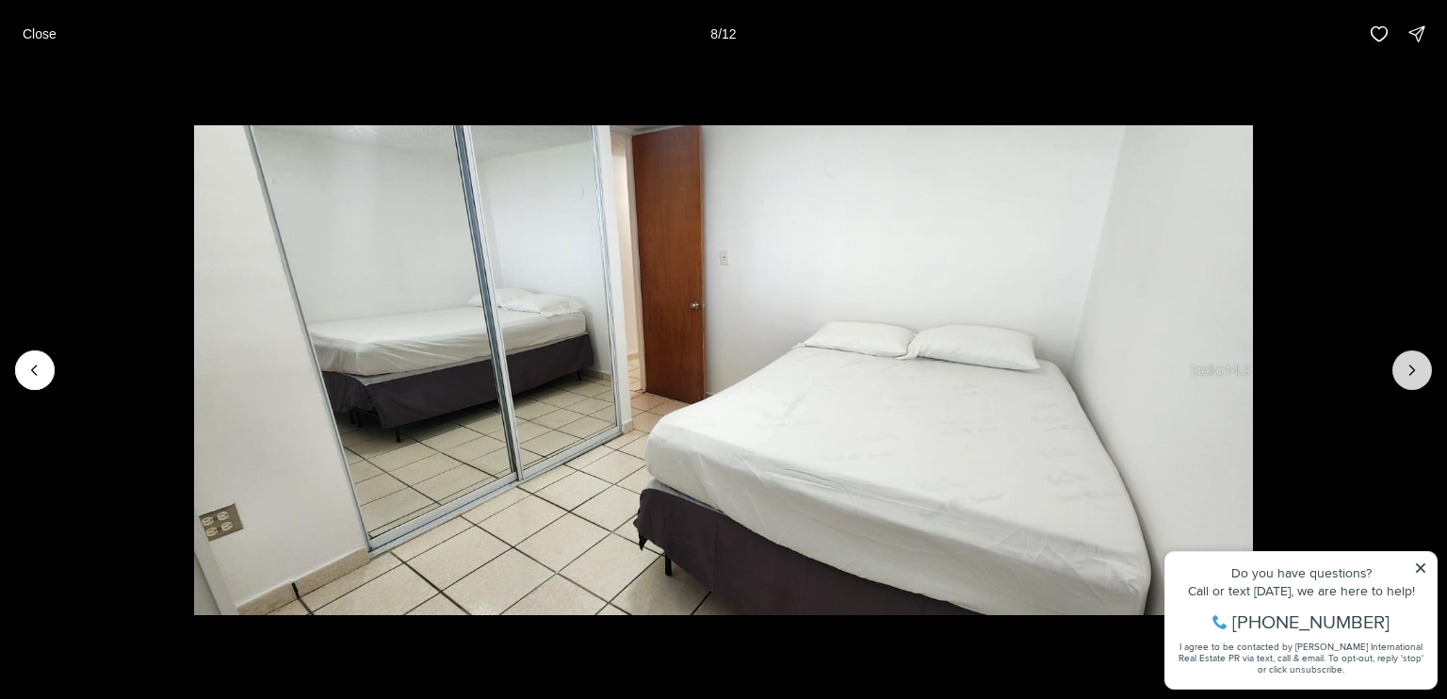
click at [1404, 377] on icon "Next slide" at bounding box center [1412, 370] width 19 height 19
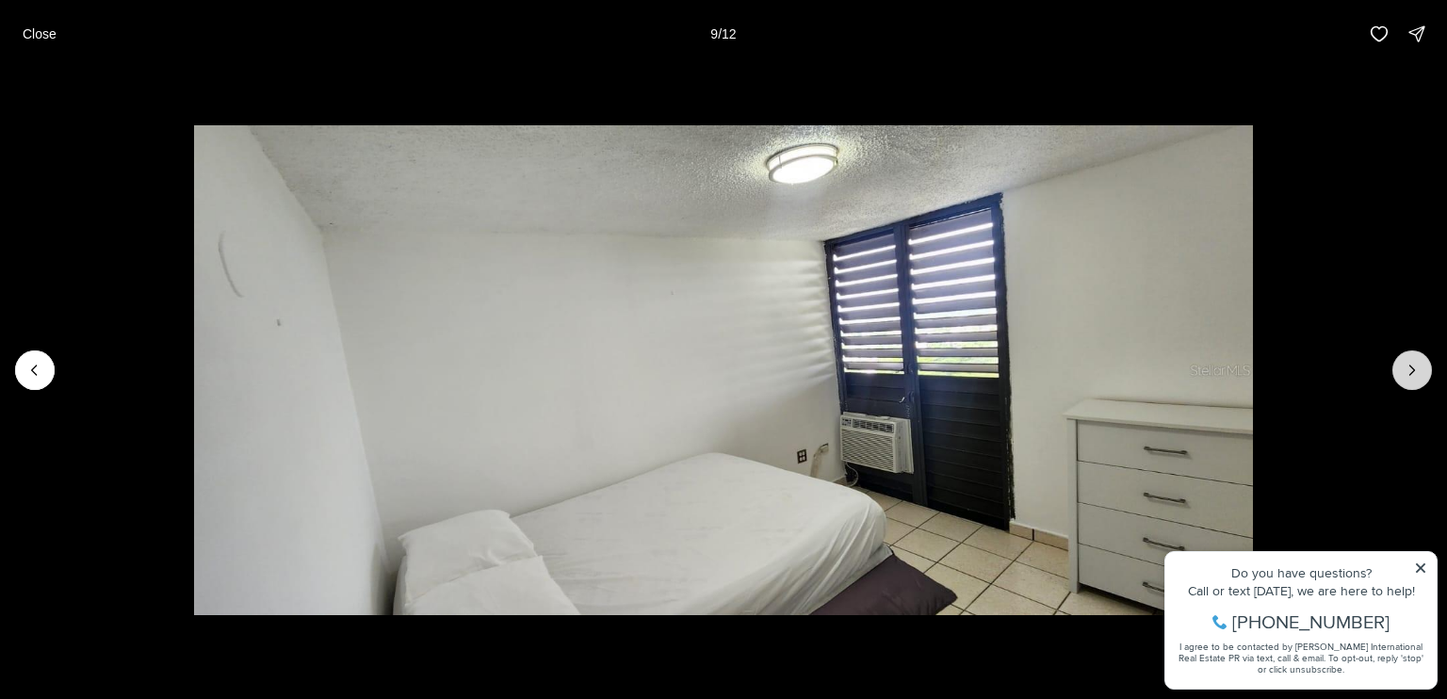
click at [1404, 377] on icon "Next slide" at bounding box center [1412, 370] width 19 height 19
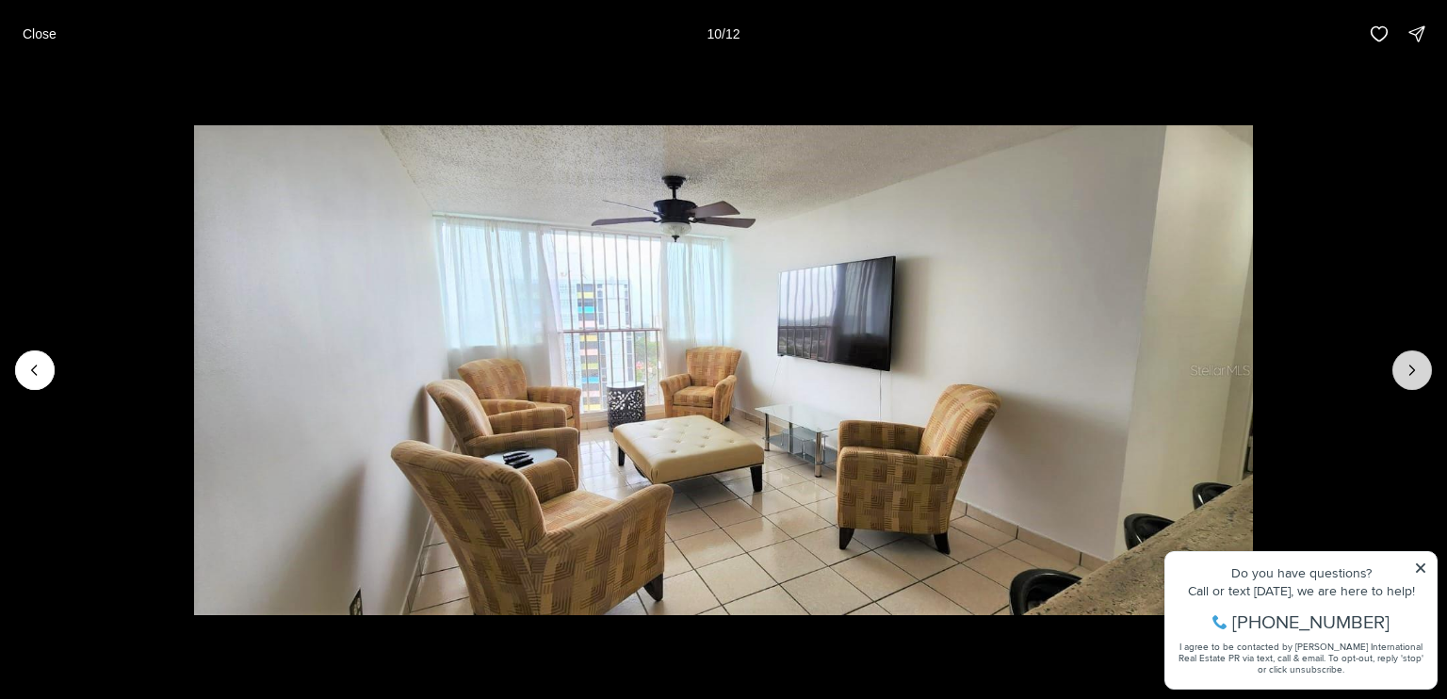
click at [1404, 385] on button "Next slide" at bounding box center [1412, 370] width 40 height 40
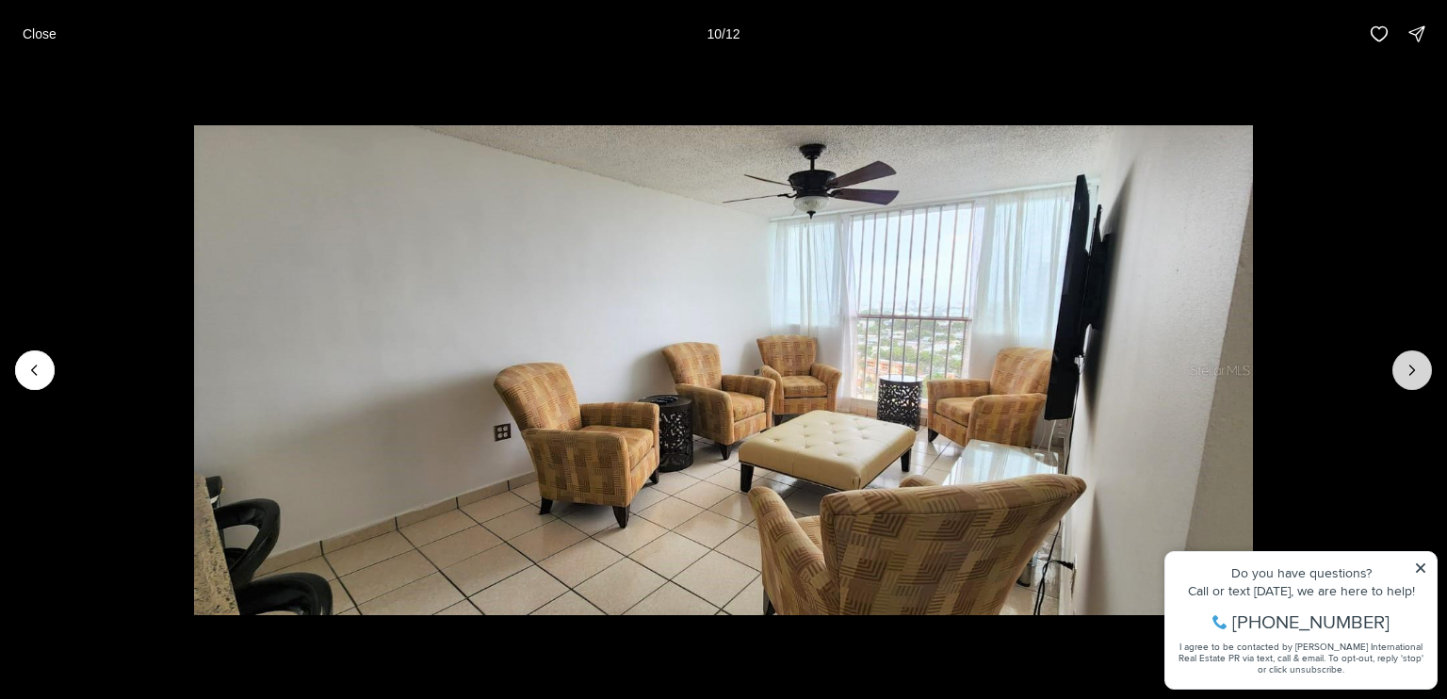
click at [1405, 385] on button "Next slide" at bounding box center [1412, 370] width 40 height 40
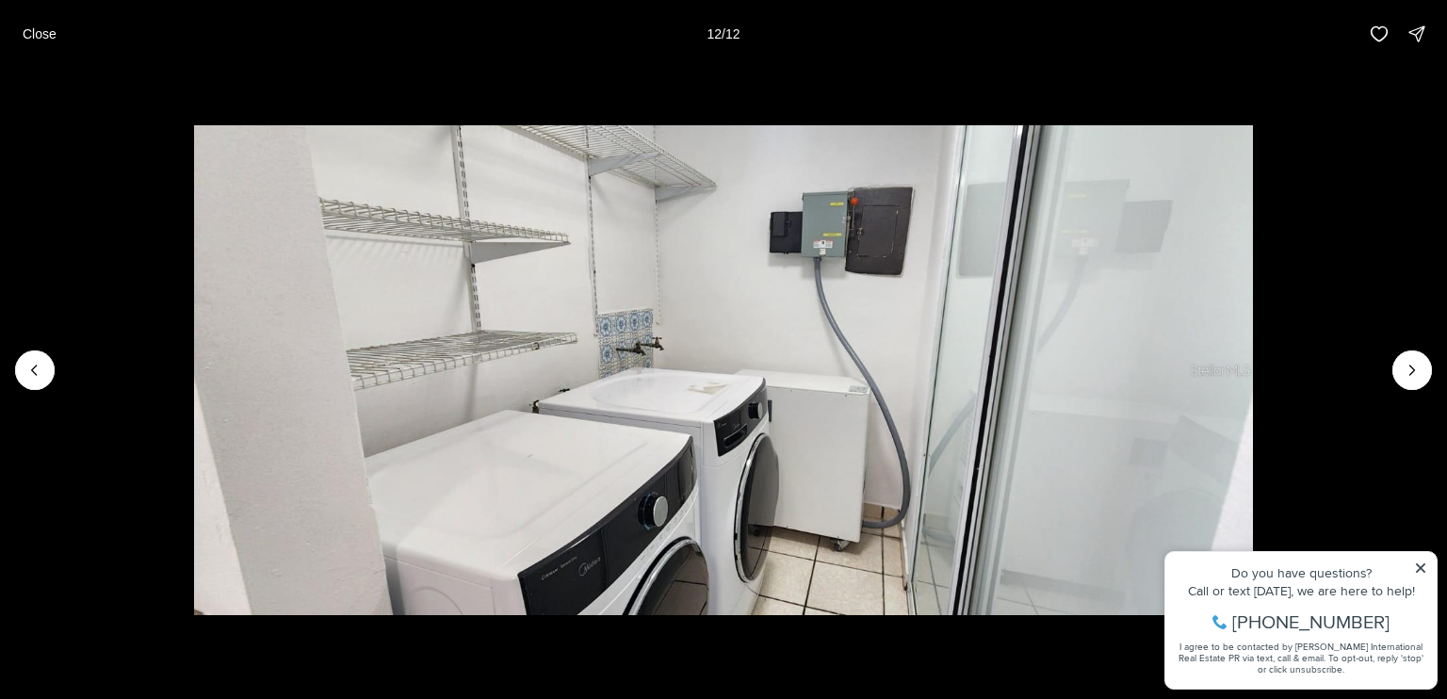
click at [1421, 378] on div at bounding box center [1412, 370] width 40 height 40
click at [1421, 376] on div at bounding box center [1412, 370] width 40 height 40
drag, startPoint x: 1416, startPoint y: 374, endPoint x: 1072, endPoint y: 329, distance: 346.8
click at [1414, 374] on div at bounding box center [1412, 370] width 40 height 40
click at [19, 27] on button "Close" at bounding box center [39, 34] width 57 height 38
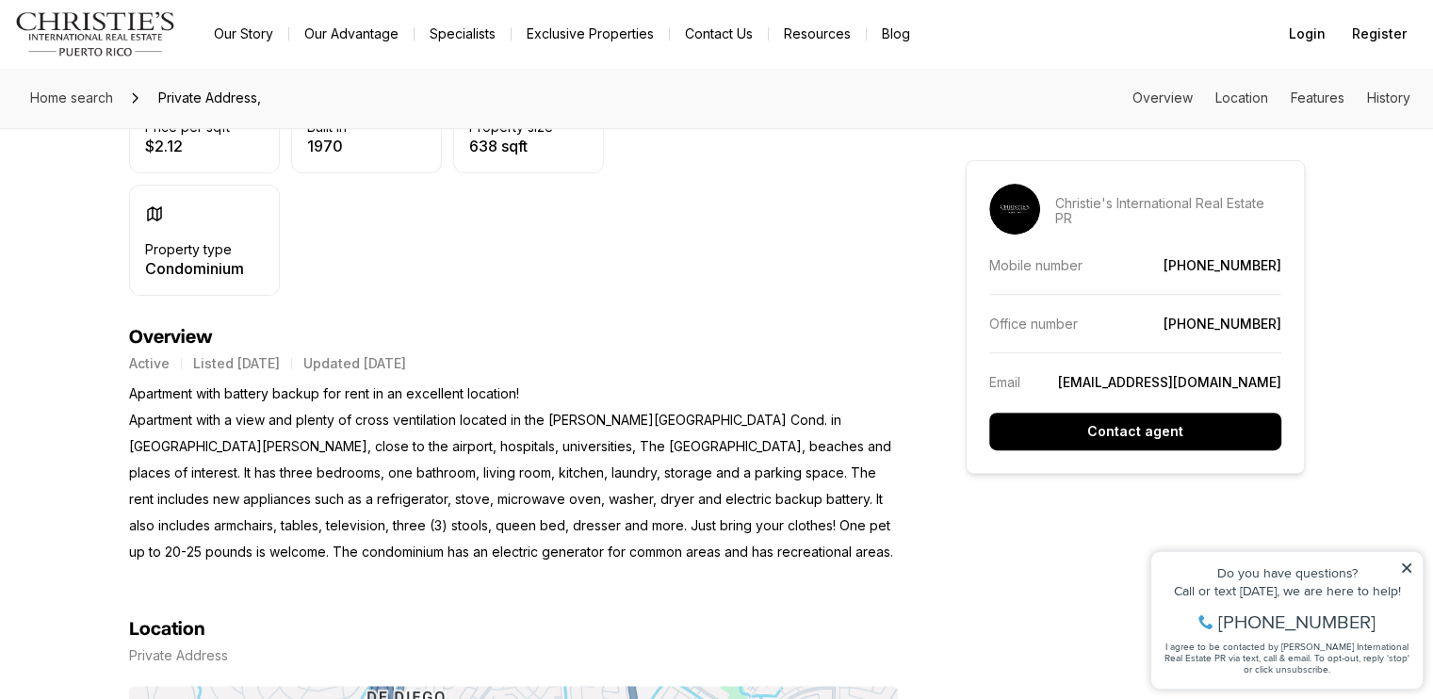
scroll to position [659, 0]
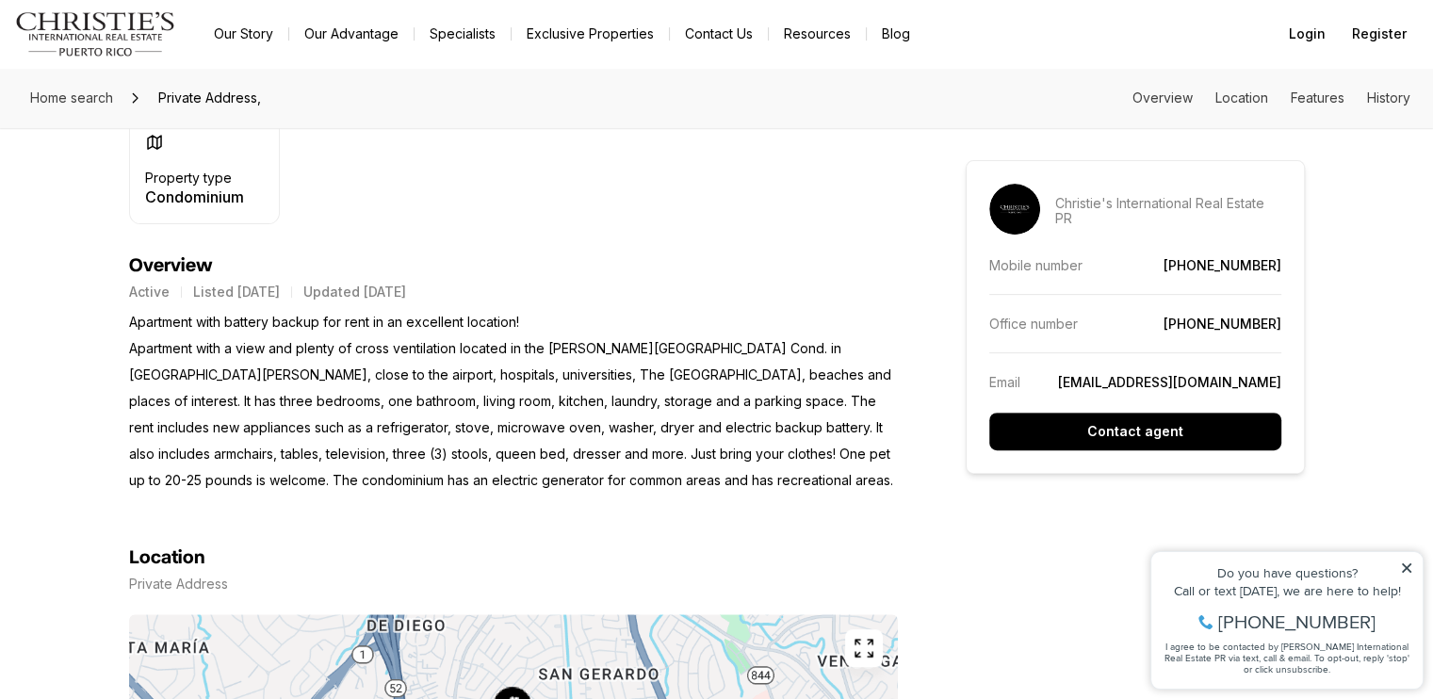
click at [760, 414] on p "Apartment with battery backup for rent in an excellent location! Apartment with…" at bounding box center [513, 401] width 769 height 185
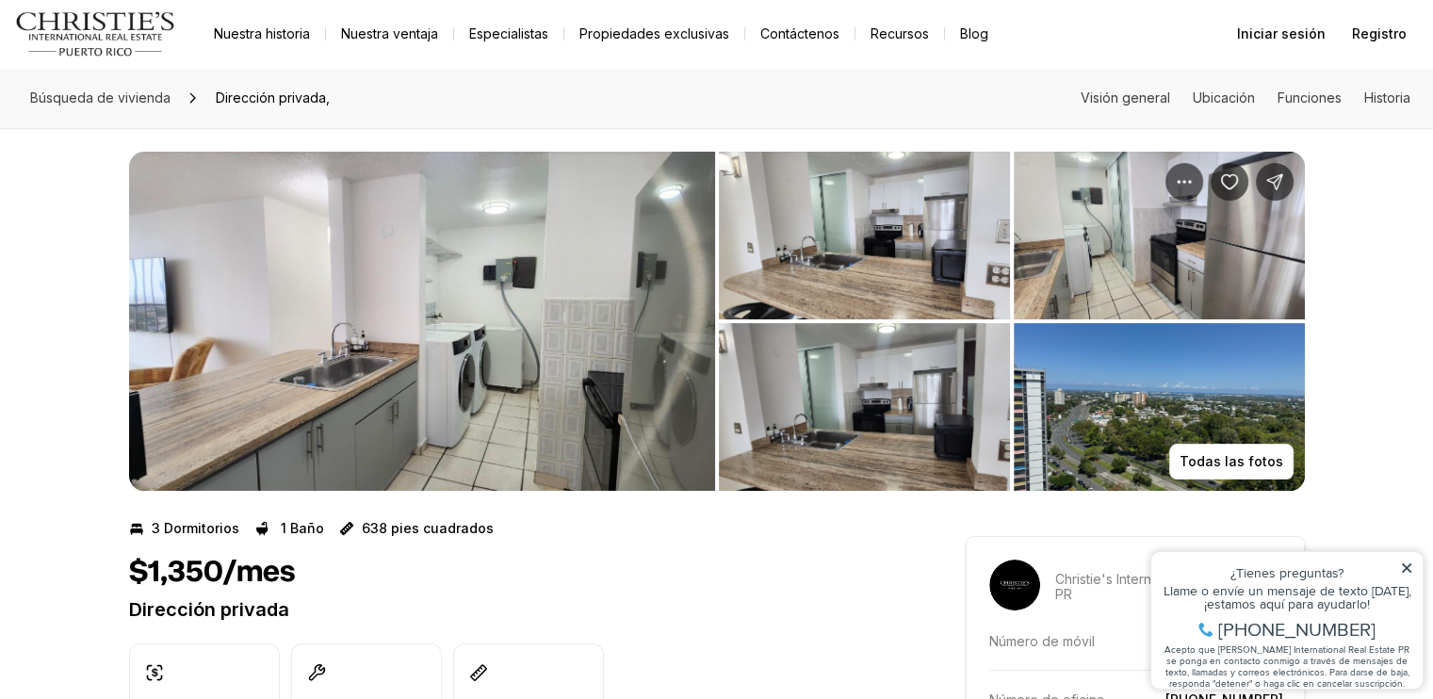
scroll to position [0, 0]
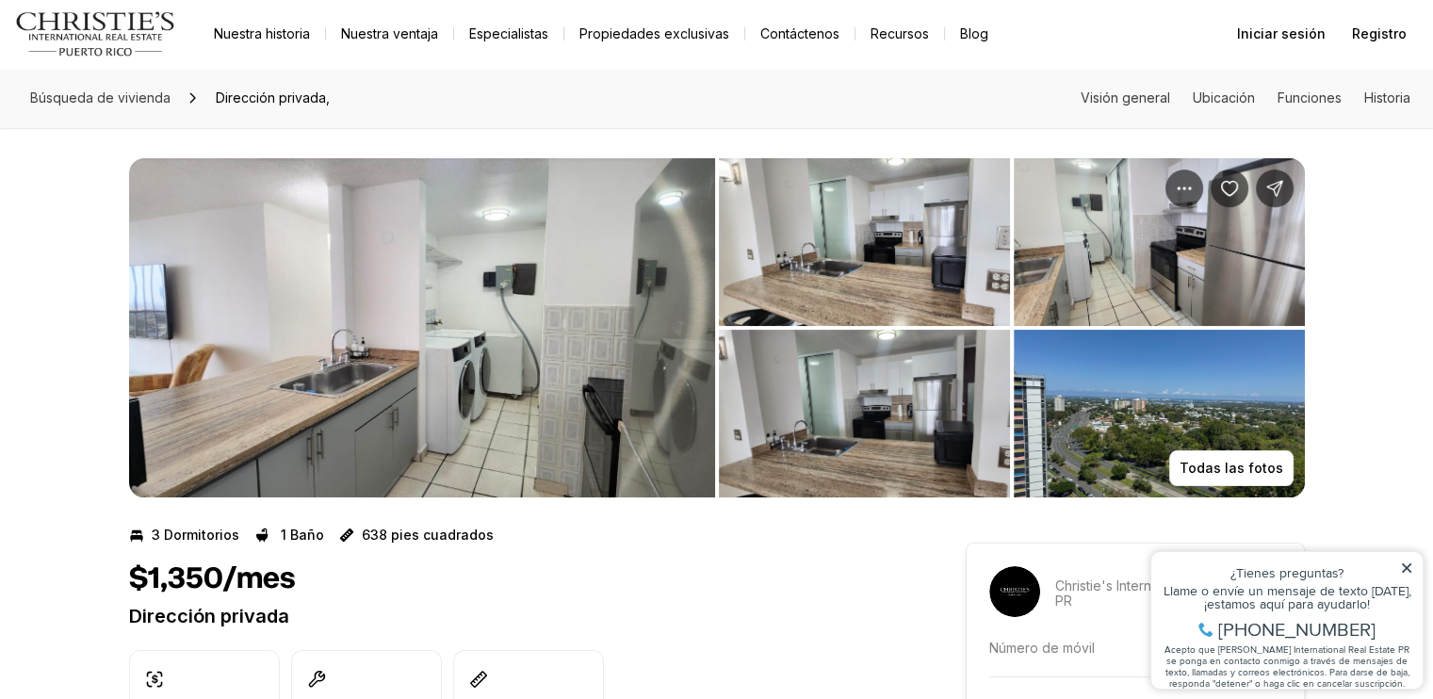
click at [235, 385] on img "Ver galería de imágenes" at bounding box center [422, 327] width 586 height 339
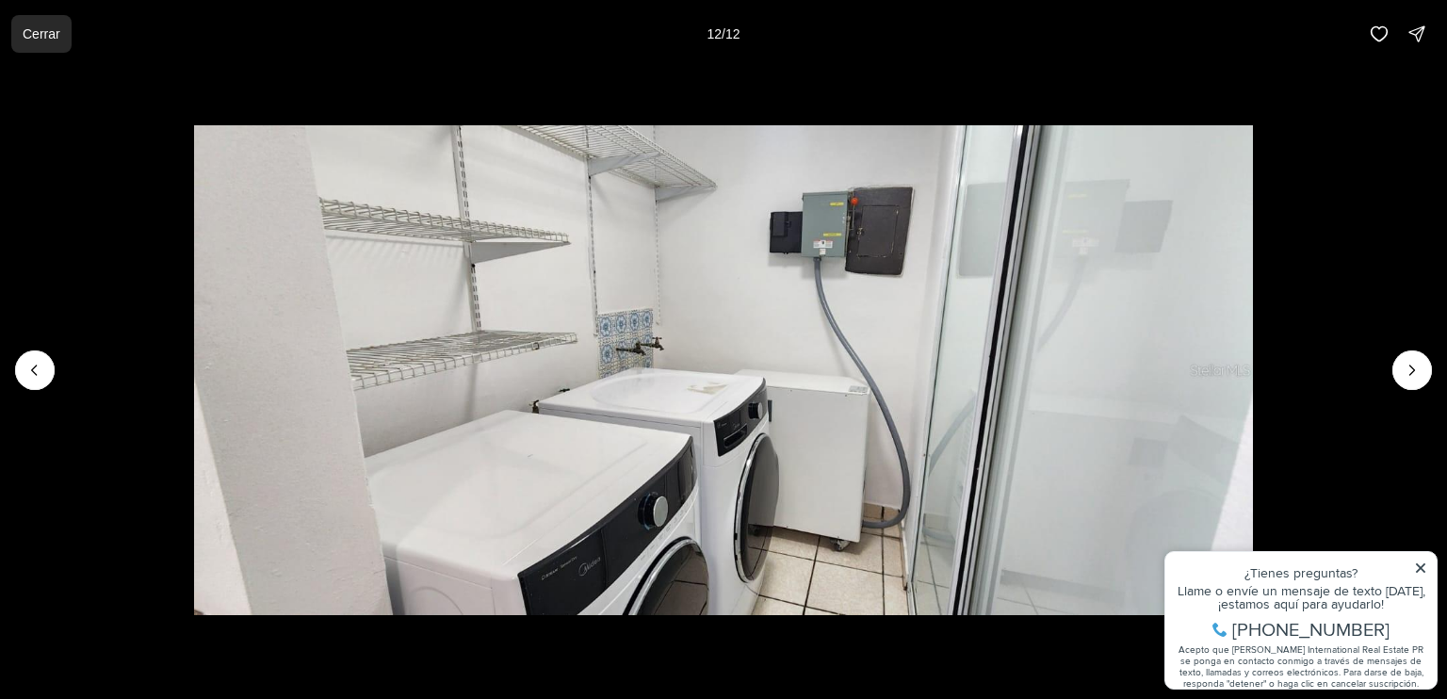
click at [49, 26] on p "Cerrar" at bounding box center [42, 33] width 38 height 15
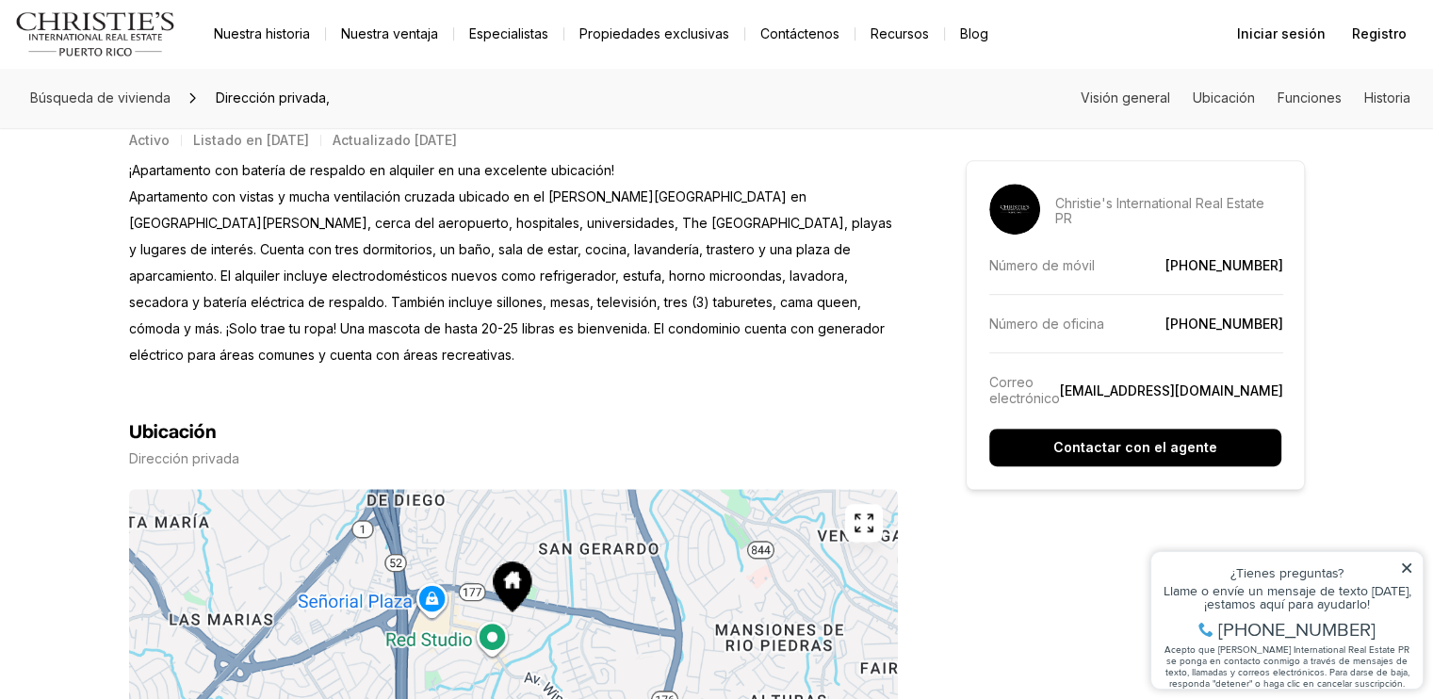
scroll to position [848, 0]
